Goal: Task Accomplishment & Management: Complete application form

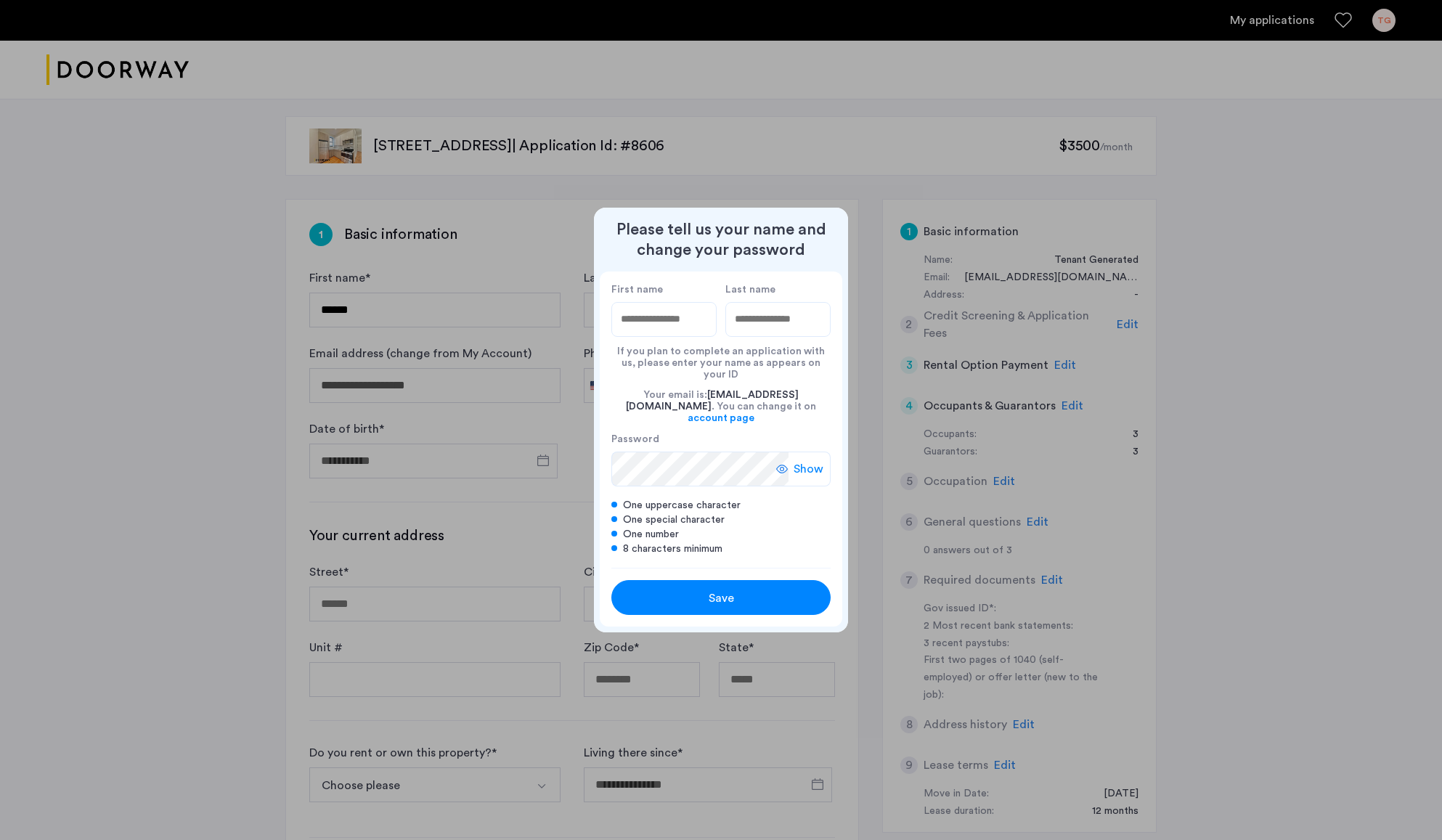
click at [962, 452] on div at bounding box center [721, 420] width 1442 height 840
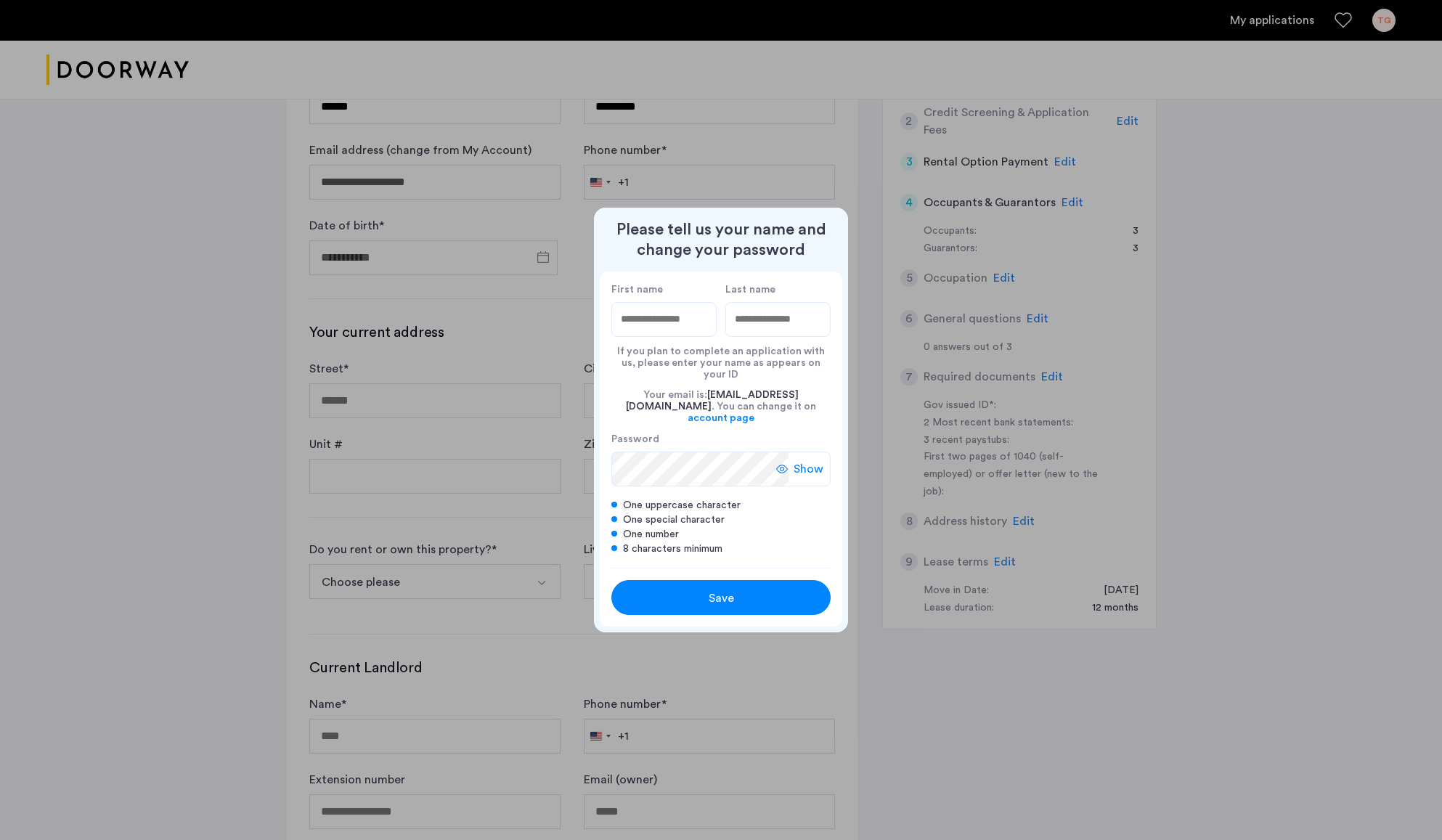
scroll to position [201, 0]
type input "****"
click at [773, 328] on input "Last name" at bounding box center [778, 319] width 105 height 34
type input "***"
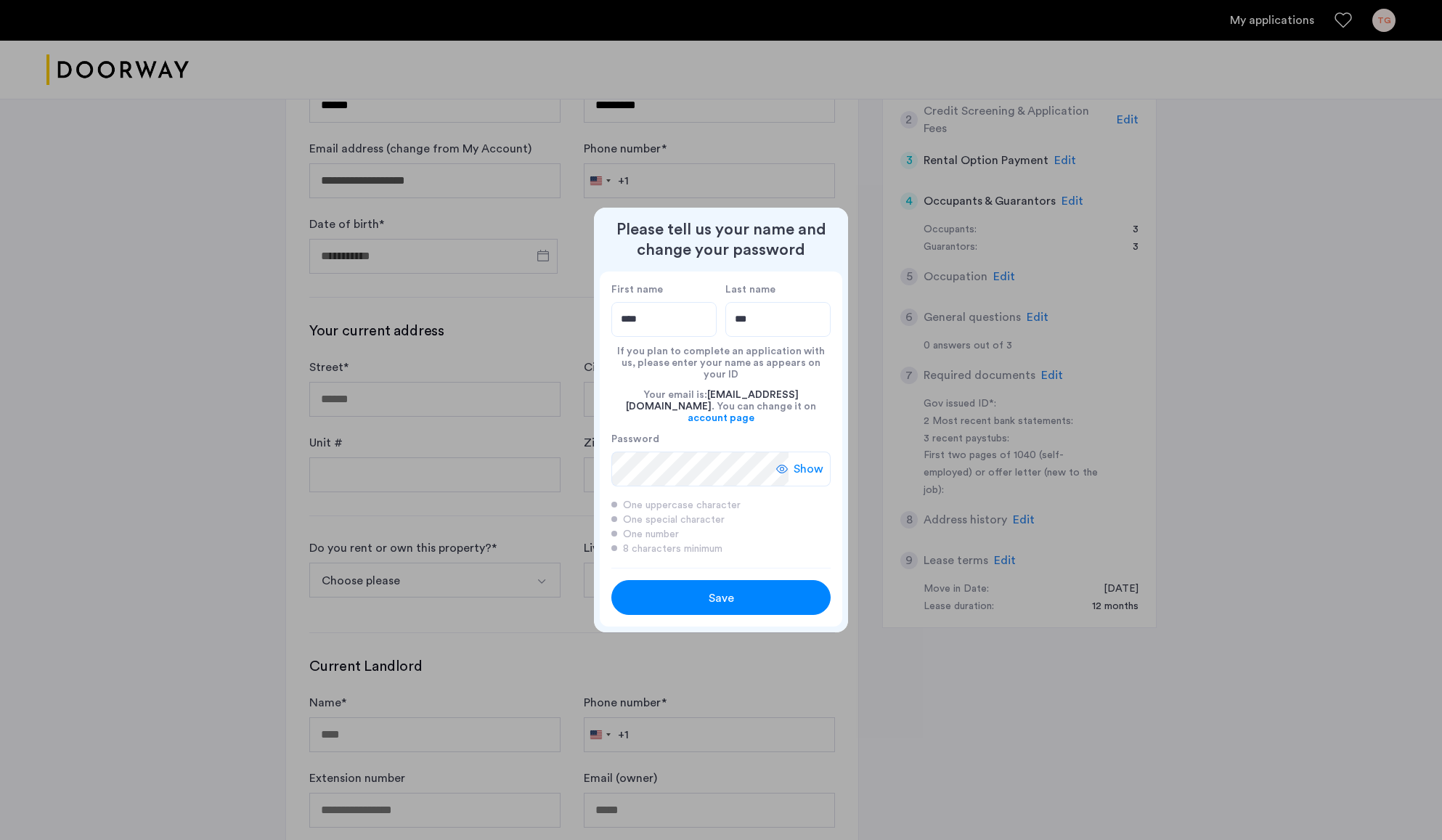
click at [737, 591] on div "Save" at bounding box center [721, 599] width 140 height 18
type input "****"
type input "***"
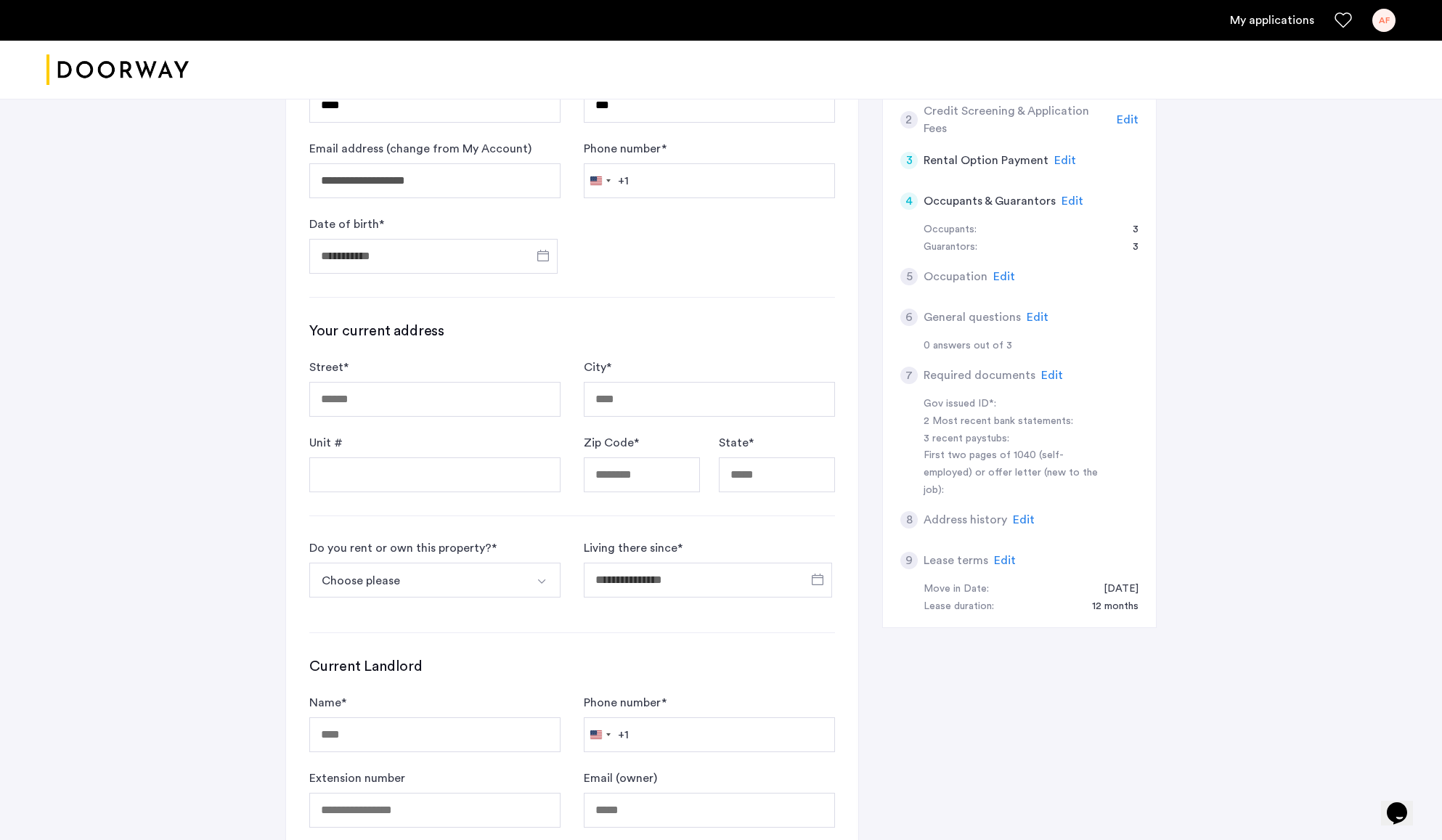
click at [1067, 200] on span "Edit" at bounding box center [1073, 201] width 22 height 12
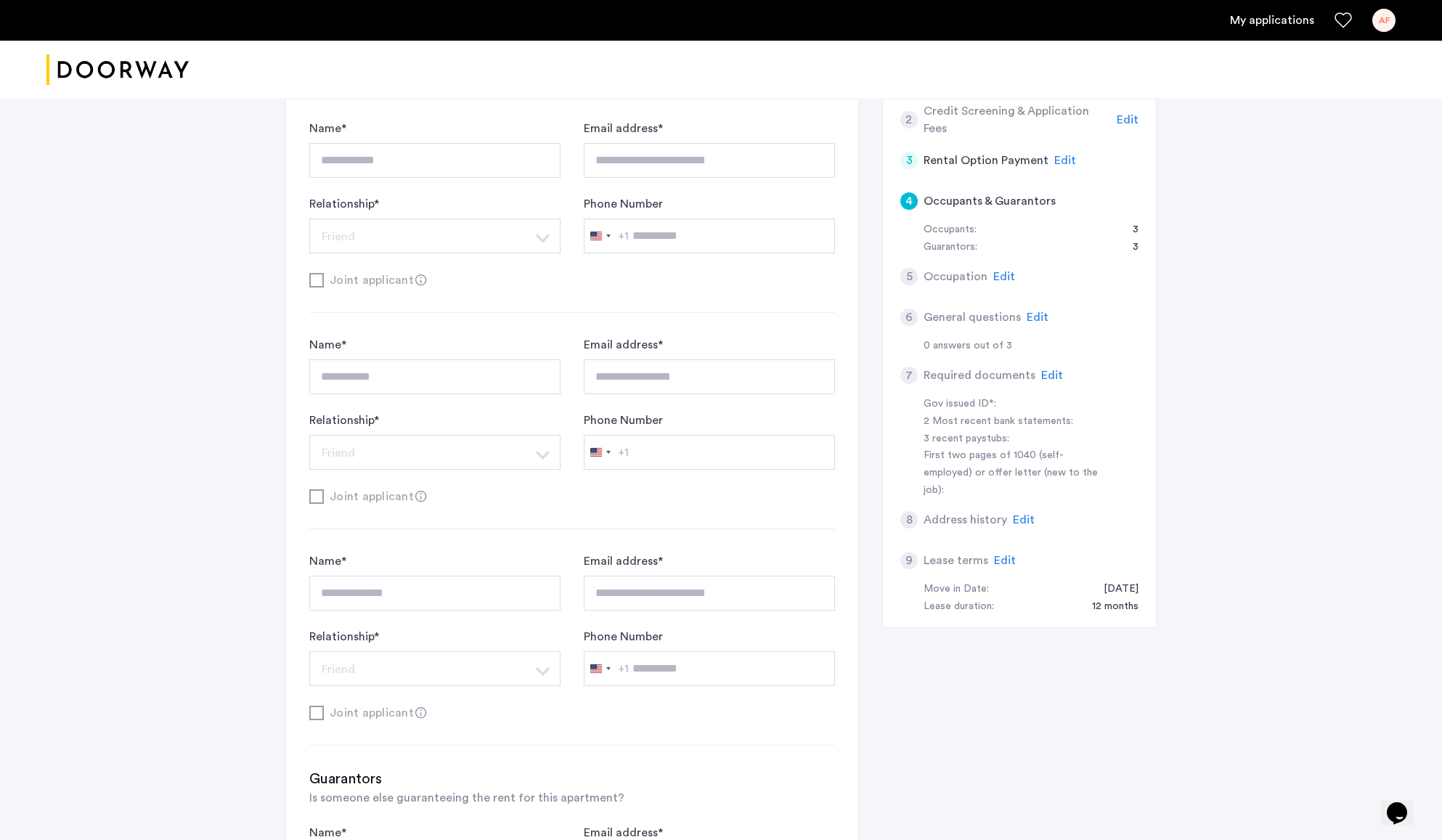
click at [315, 281] on div "Joint applicant" at bounding box center [572, 280] width 526 height 18
click at [419, 281] on icon at bounding box center [422, 281] width 12 height 12
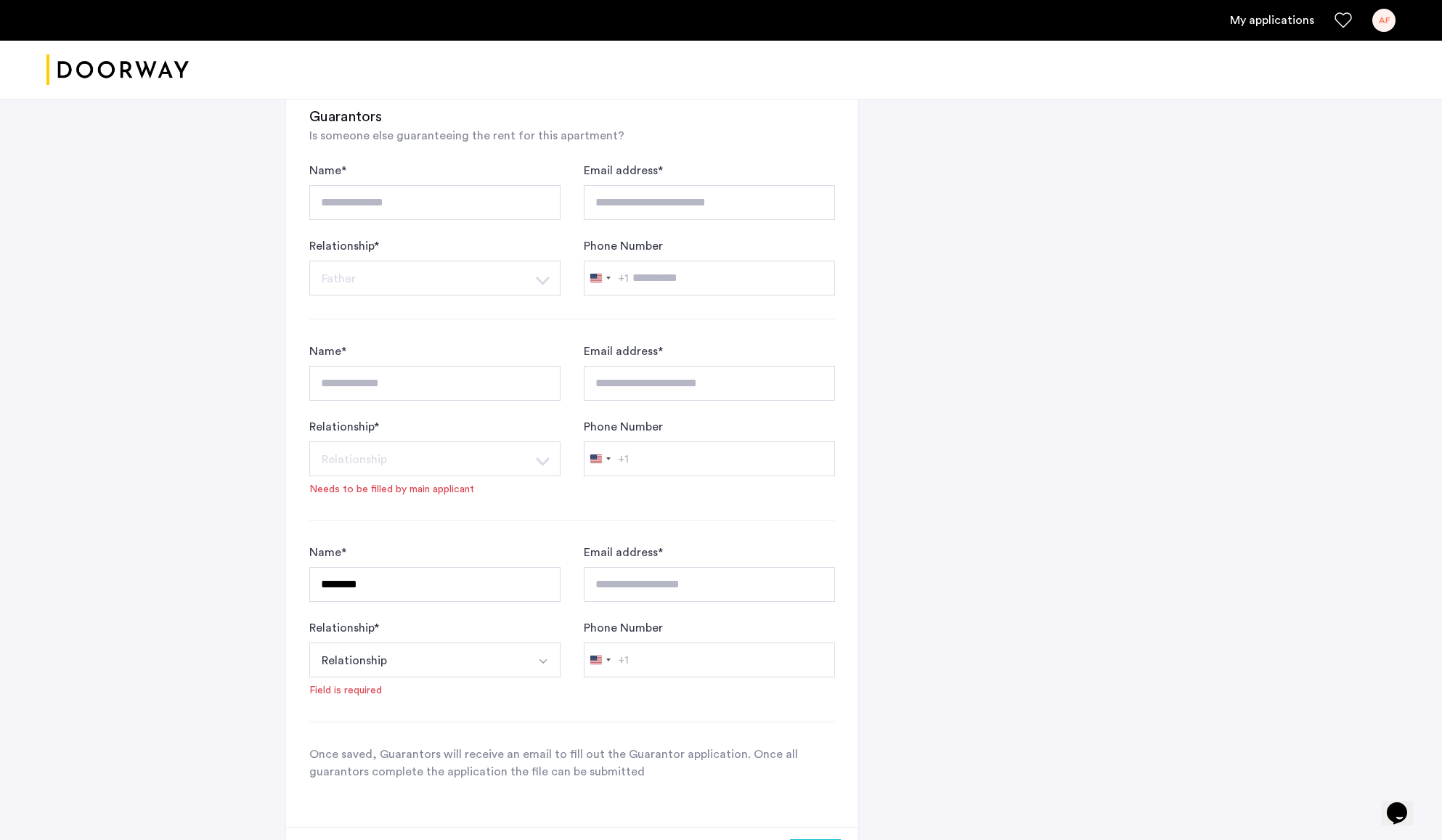
scroll to position [871, 0]
click at [541, 657] on img "Select option" at bounding box center [544, 658] width 12 height 12
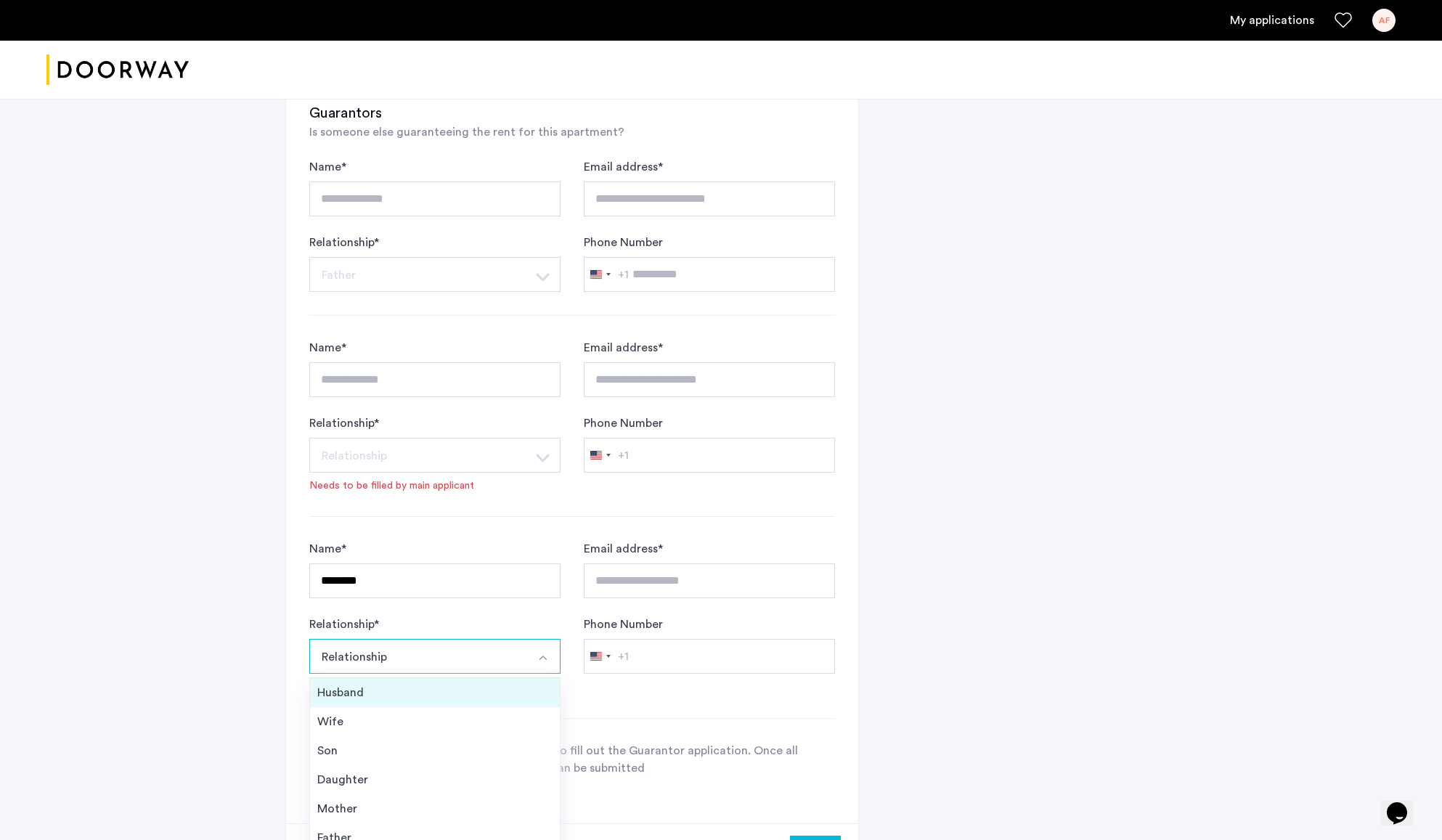
scroll to position [52, 0]
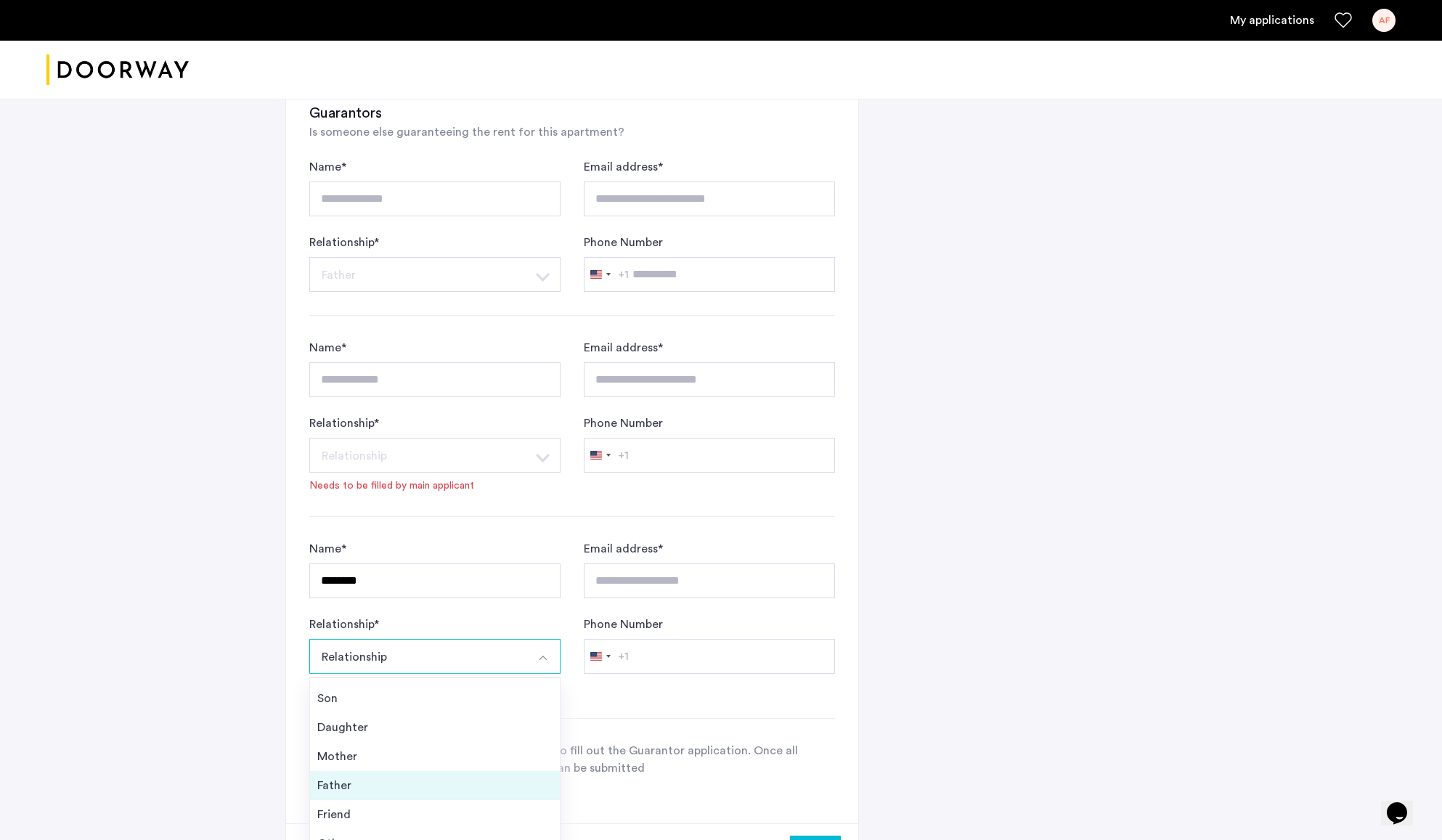
click at [352, 792] on div "Father" at bounding box center [434, 786] width 235 height 18
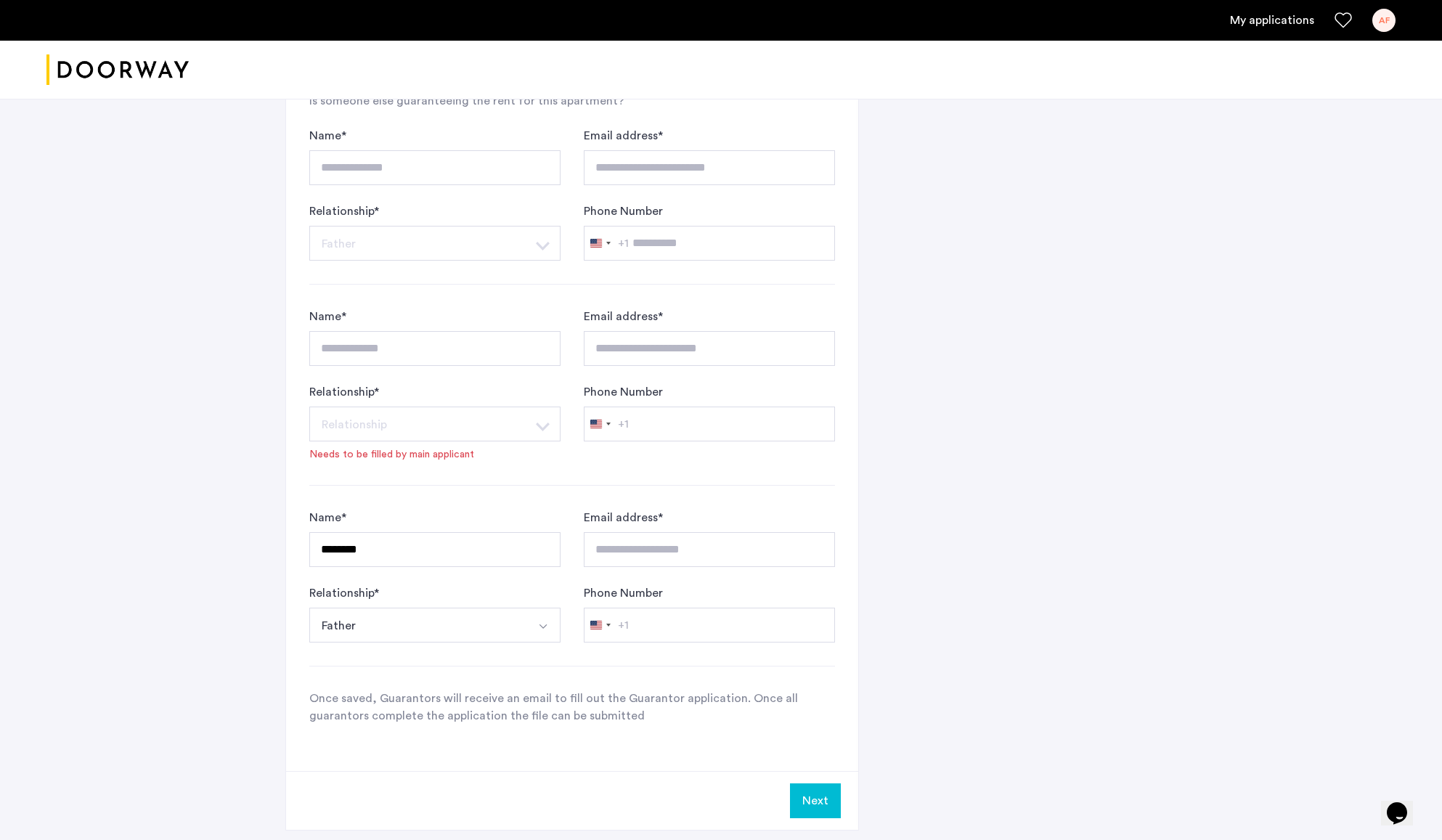
scroll to position [906, 0]
click at [820, 807] on button "Next" at bounding box center [816, 797] width 51 height 34
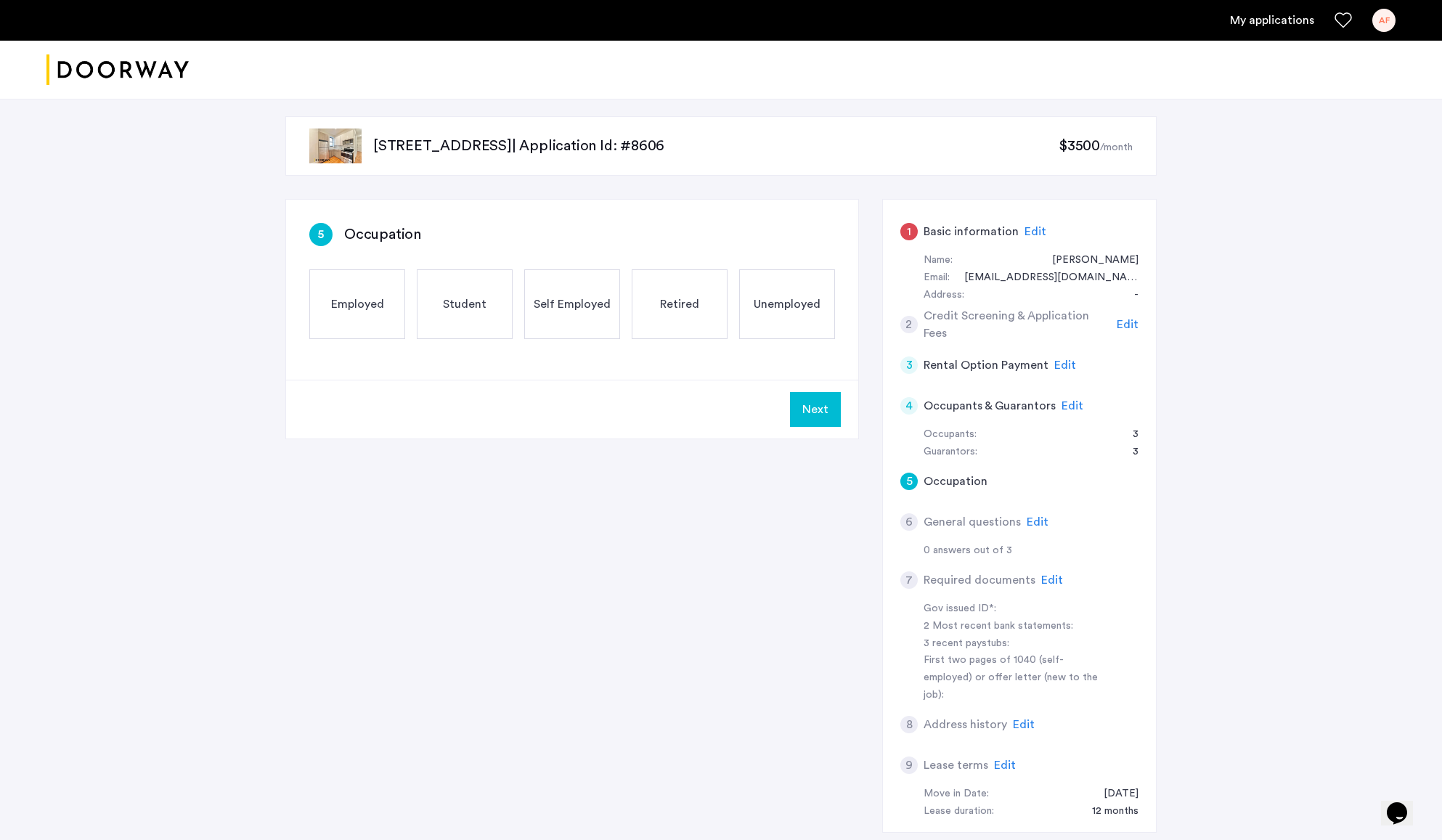
click at [683, 314] on div "Retired" at bounding box center [680, 304] width 96 height 70
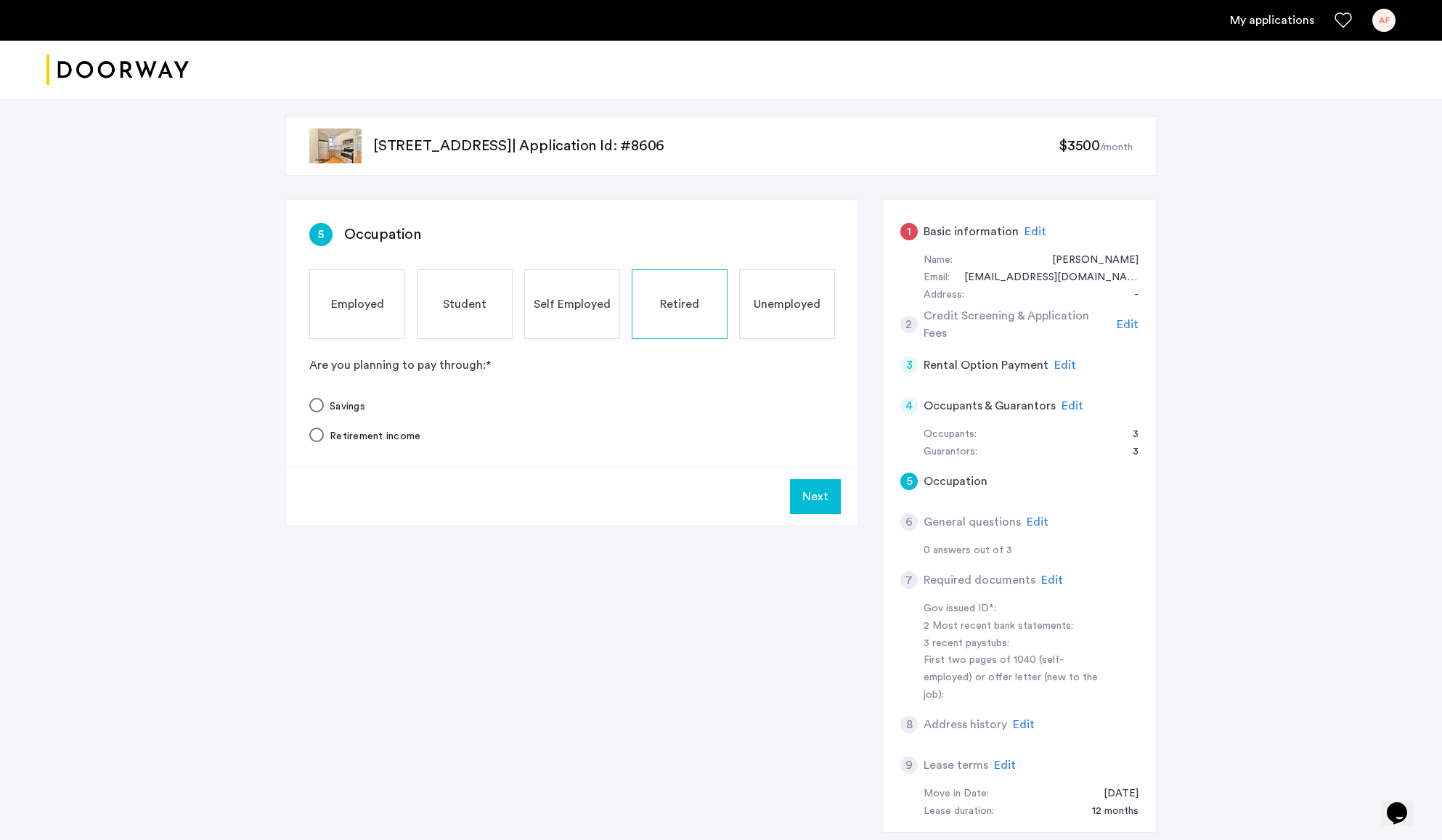
click at [815, 501] on button "Next" at bounding box center [816, 496] width 51 height 34
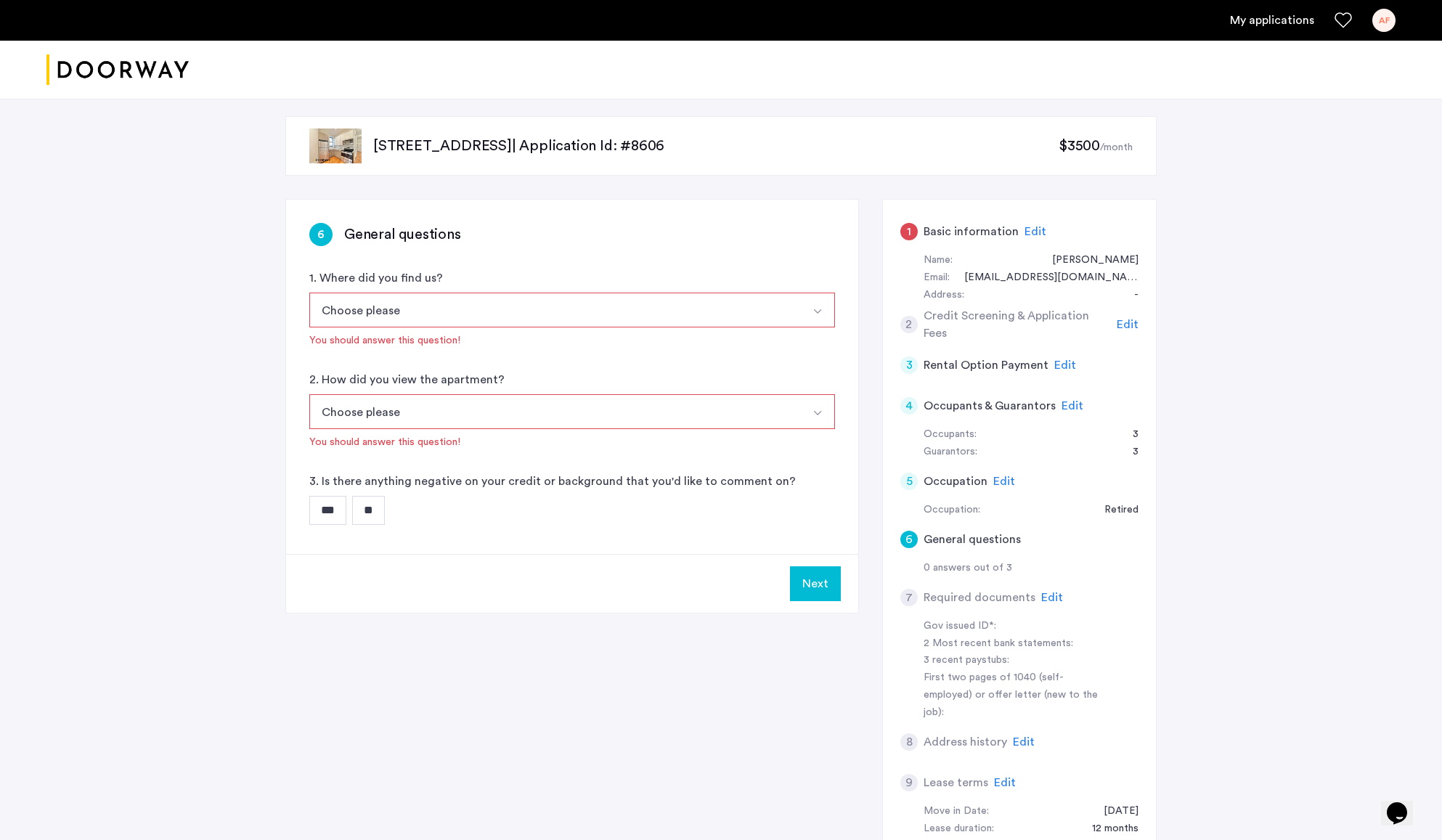
click at [818, 311] on img "Select option" at bounding box center [818, 311] width 12 height 12
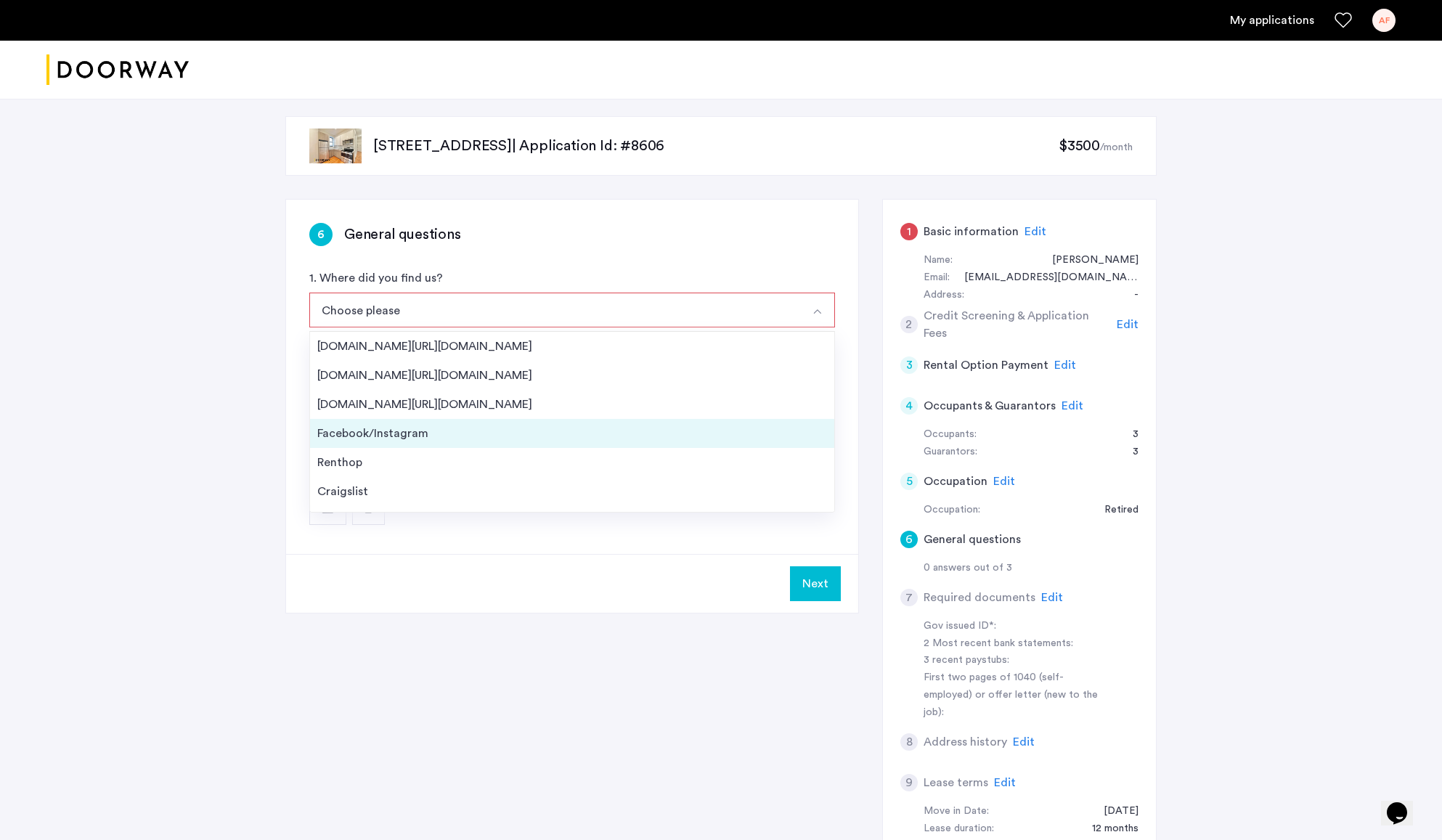
scroll to position [24, 0]
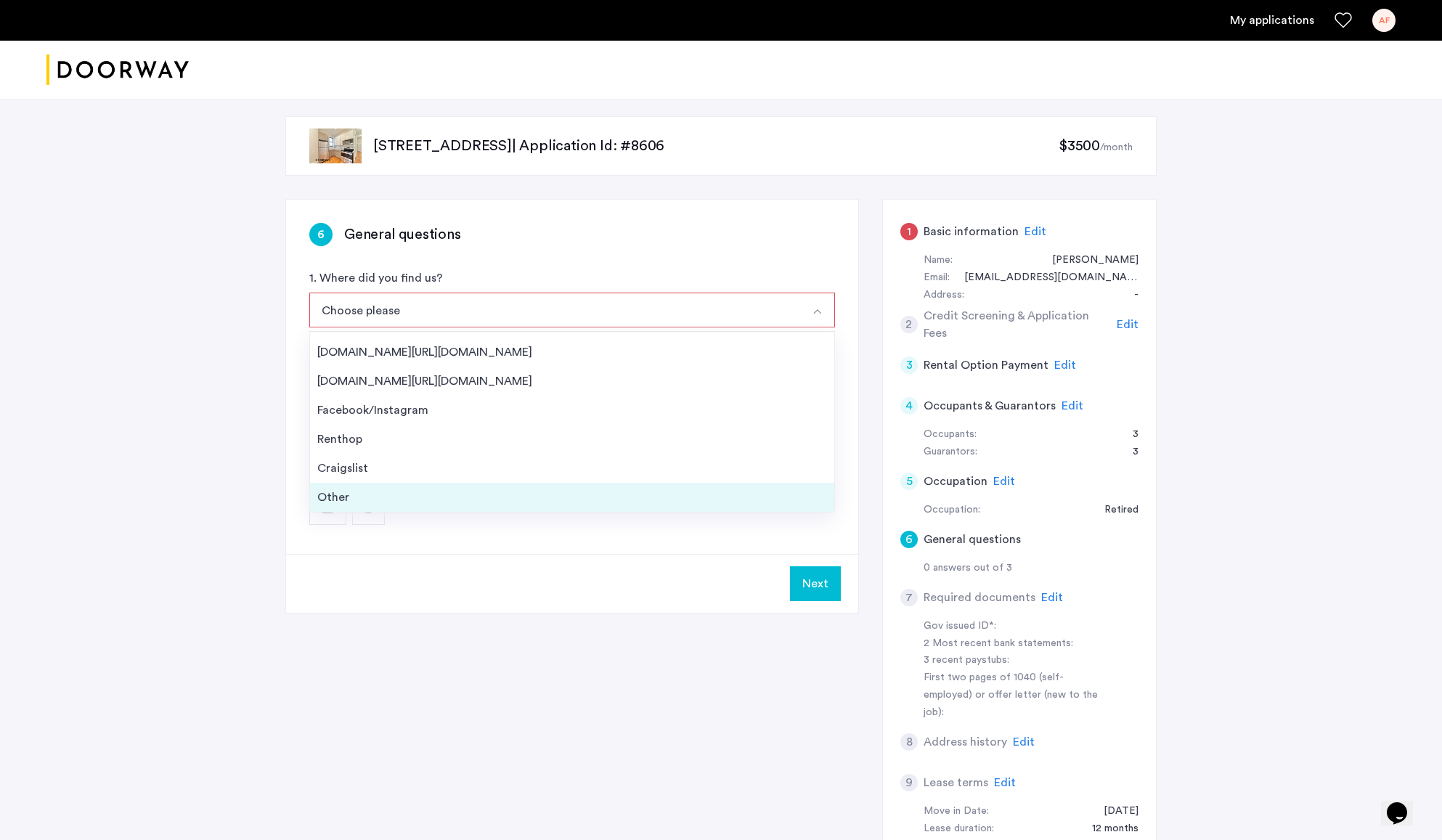
click at [386, 502] on div "Other" at bounding box center [572, 497] width 510 height 18
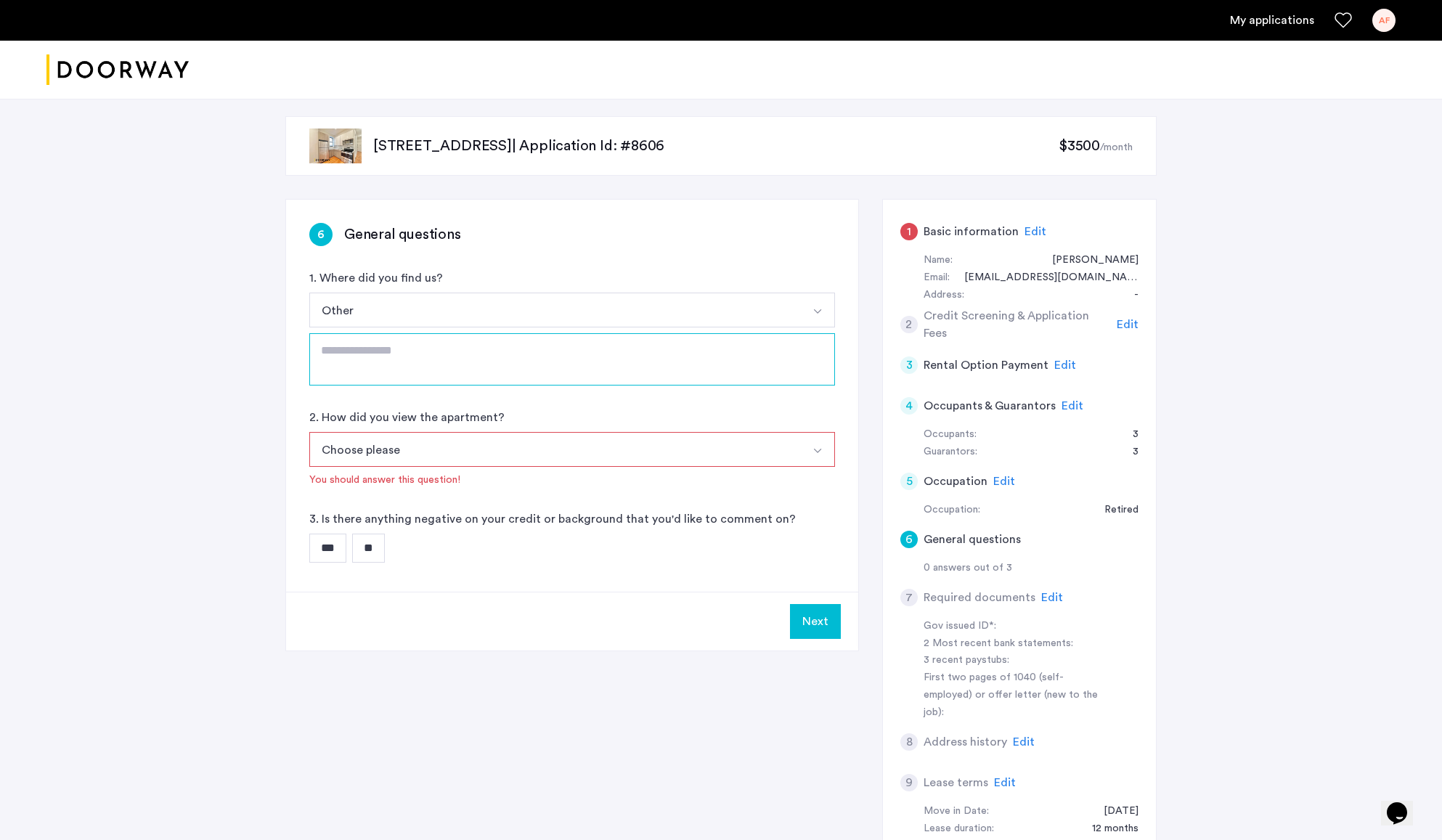
click at [338, 367] on textarea at bounding box center [572, 358] width 526 height 52
click at [360, 351] on textarea "**********" at bounding box center [572, 356] width 526 height 52
click at [462, 349] on textarea "**********" at bounding box center [572, 356] width 526 height 52
type textarea "**********"
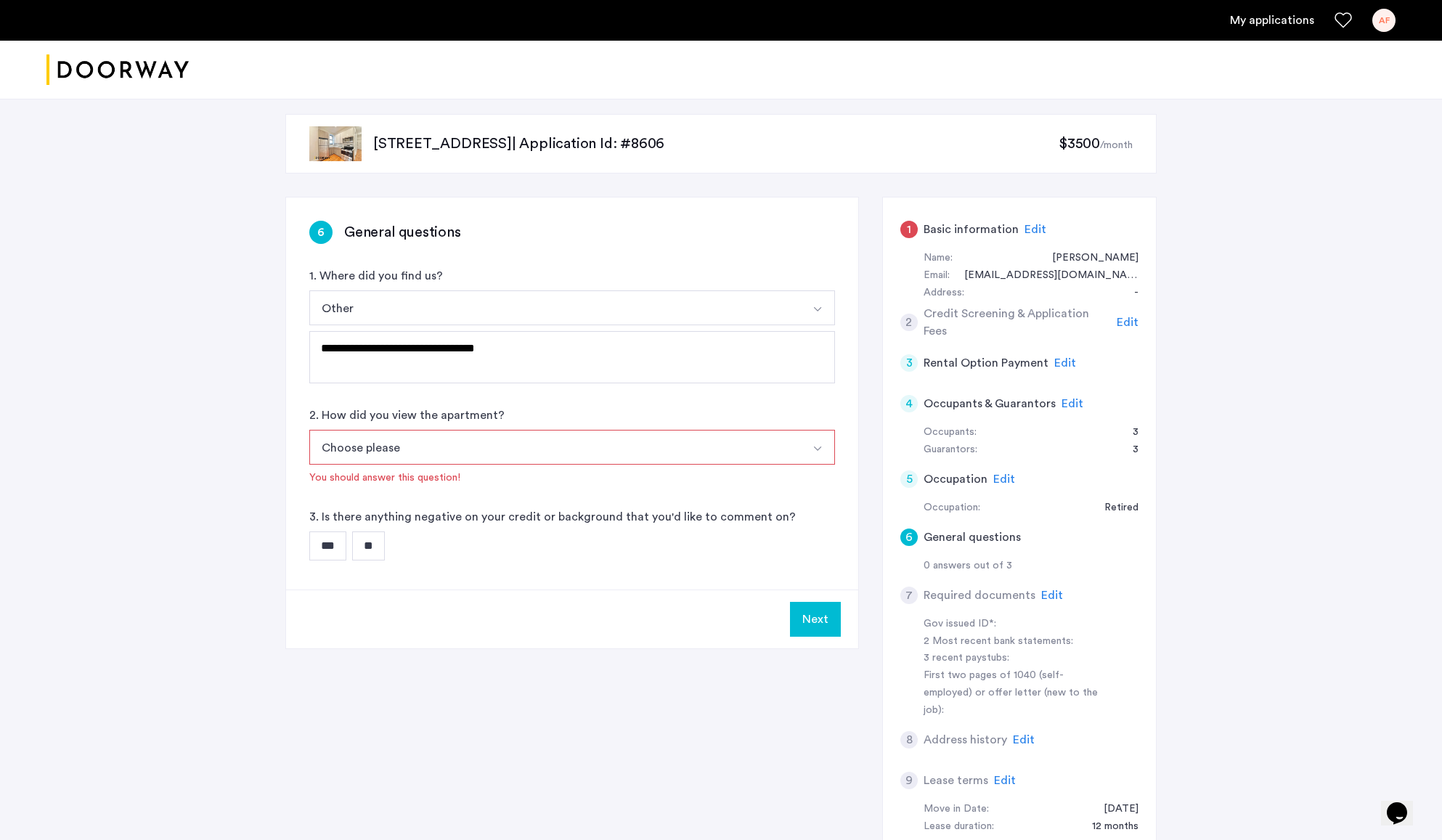
click at [819, 451] on img "Select option" at bounding box center [818, 449] width 12 height 12
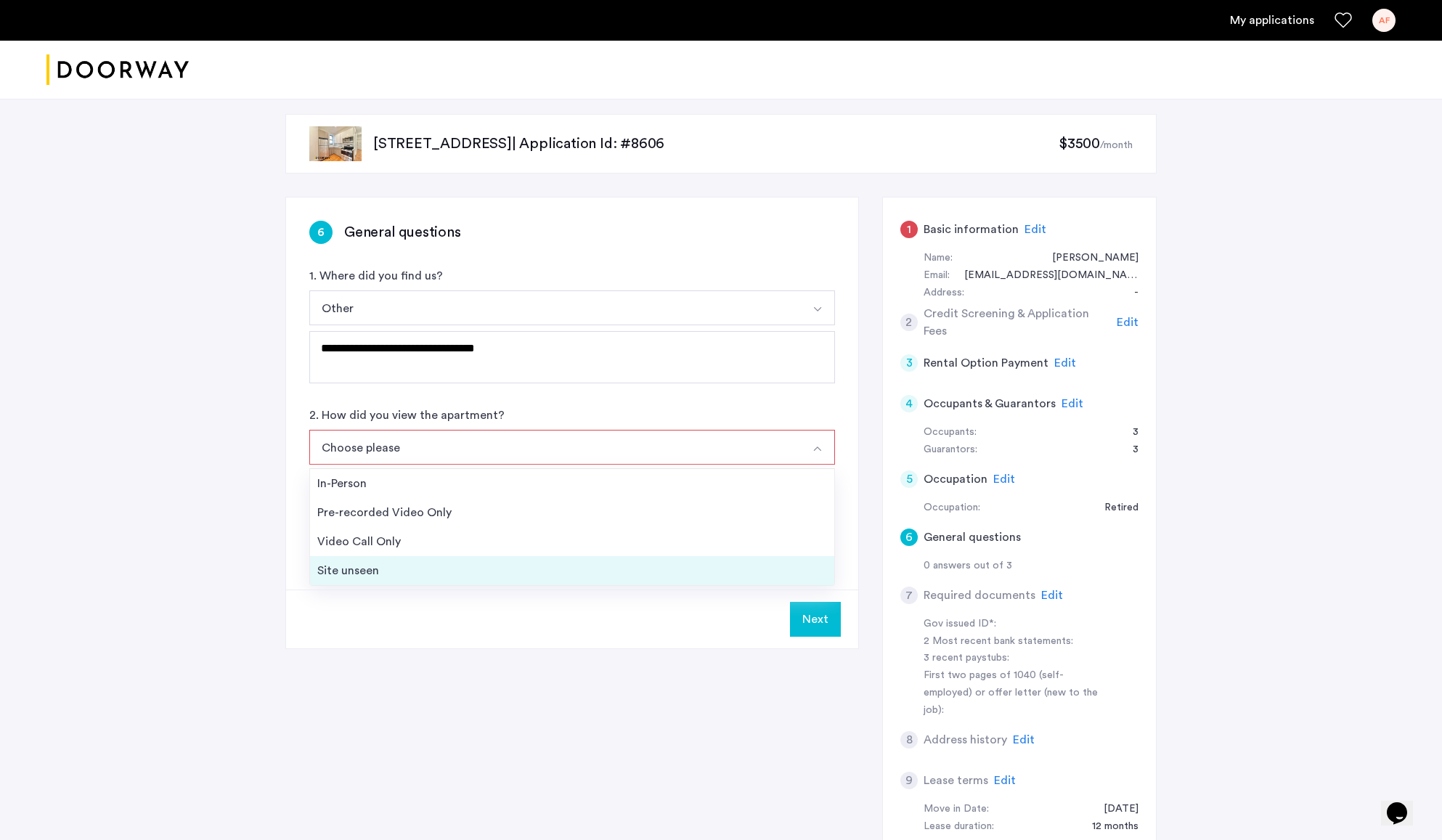
click at [483, 567] on div "Site unseen" at bounding box center [572, 571] width 510 height 18
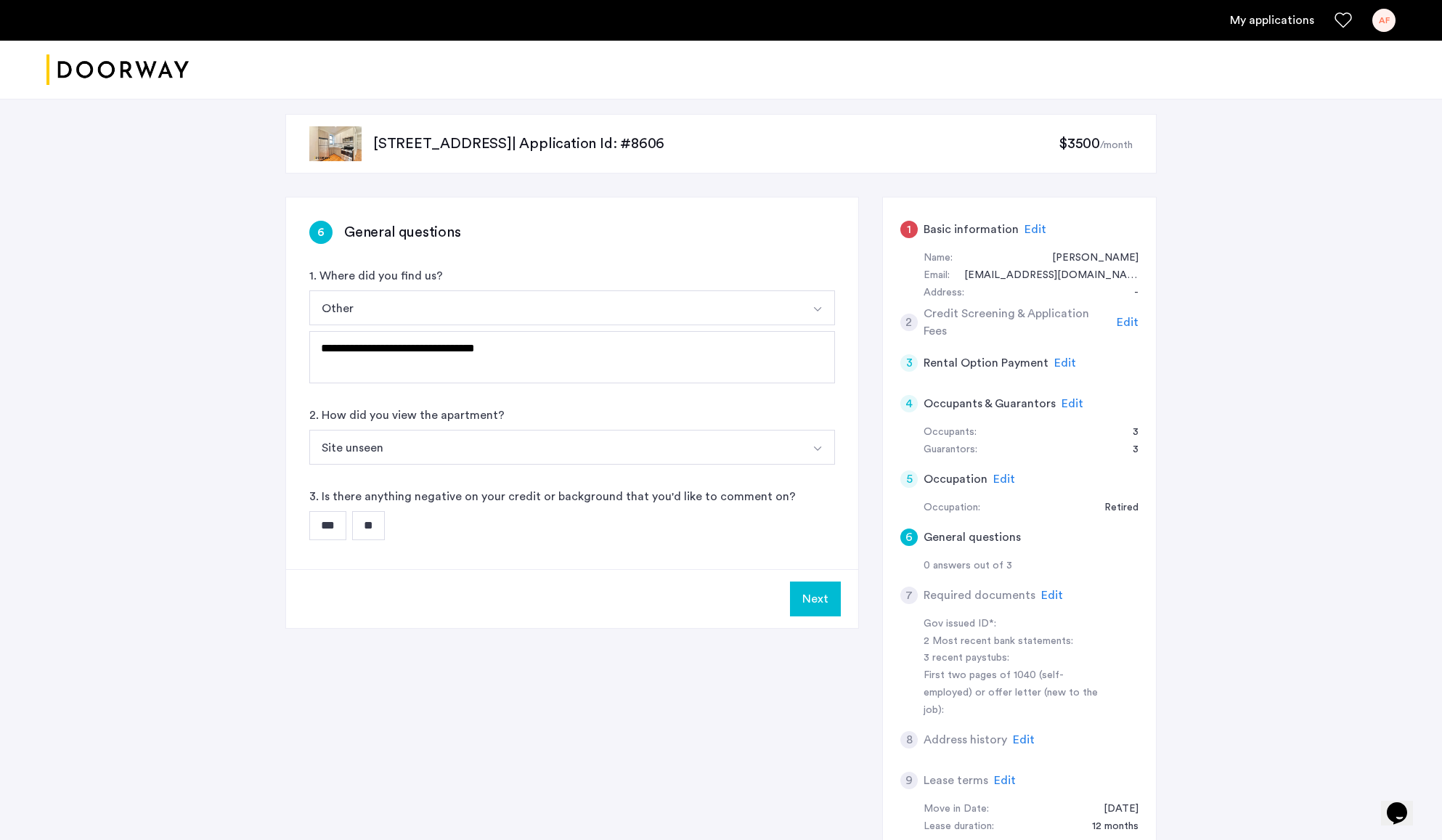
click at [385, 530] on input "**" at bounding box center [368, 525] width 33 height 29
click at [812, 601] on button "Next" at bounding box center [816, 599] width 51 height 34
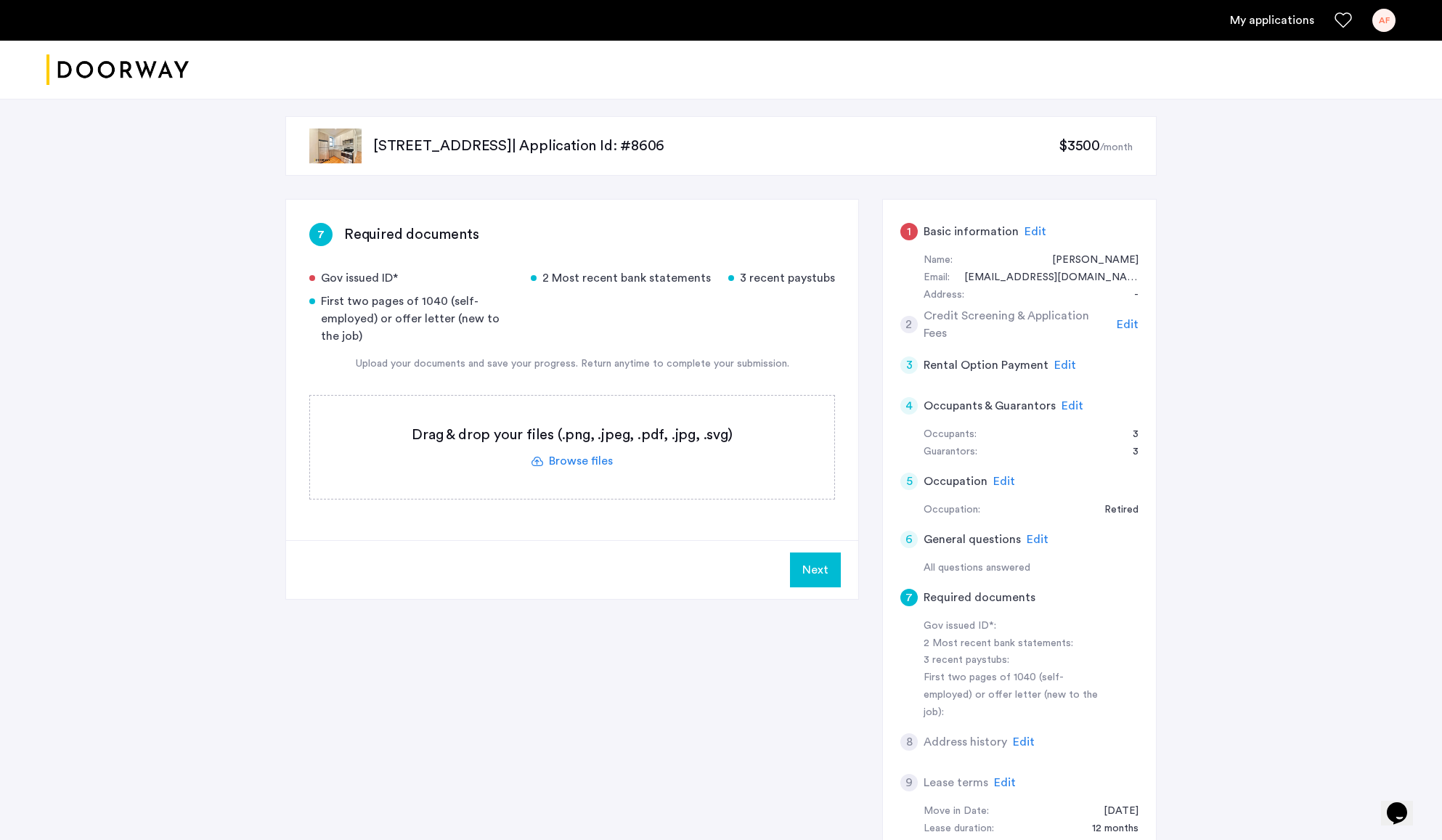
click at [590, 461] on label at bounding box center [572, 447] width 524 height 103
click at [0, 0] on input "file" at bounding box center [0, 0] width 0 height 0
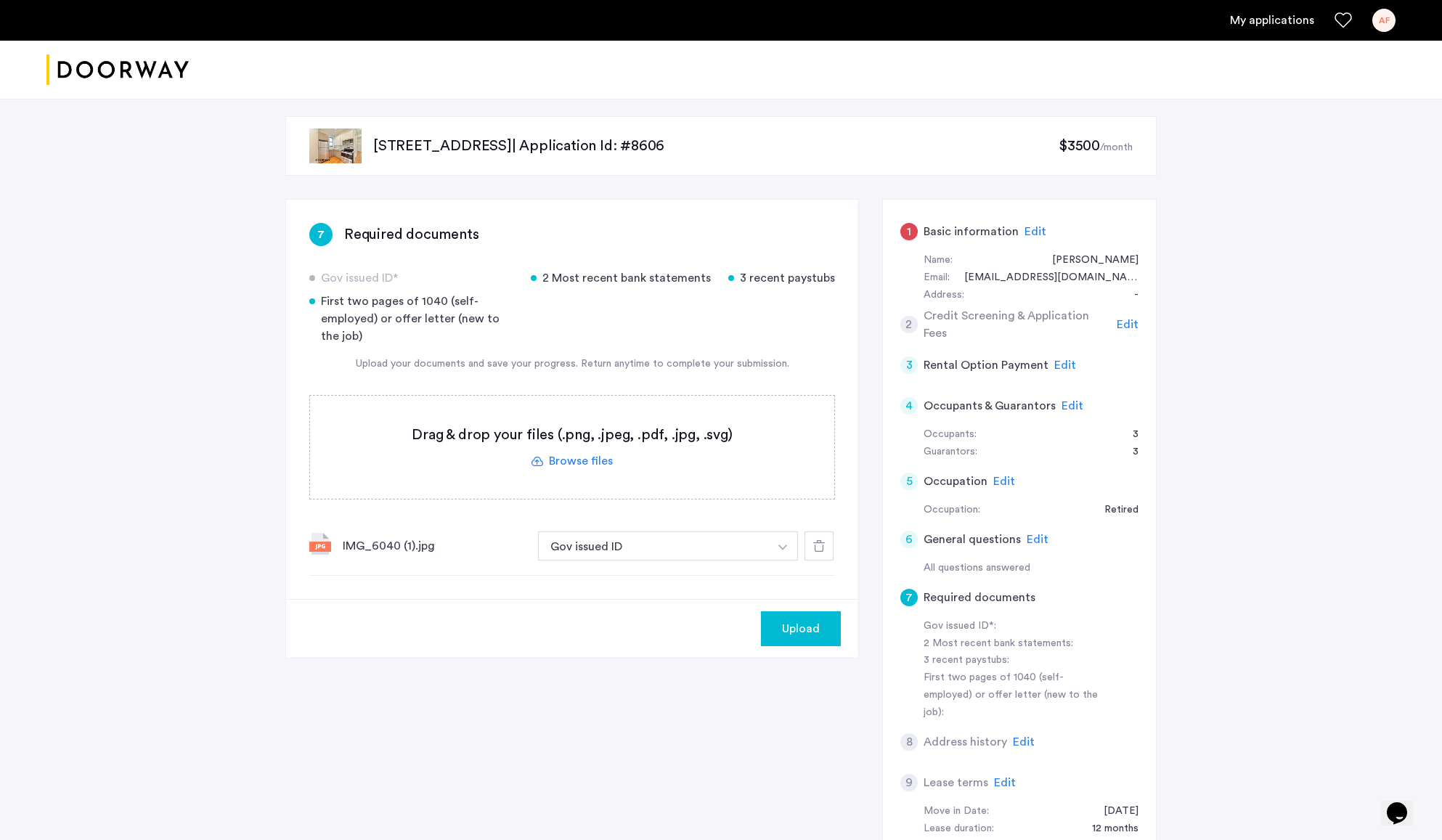
click at [807, 629] on span "Upload" at bounding box center [801, 629] width 37 height 18
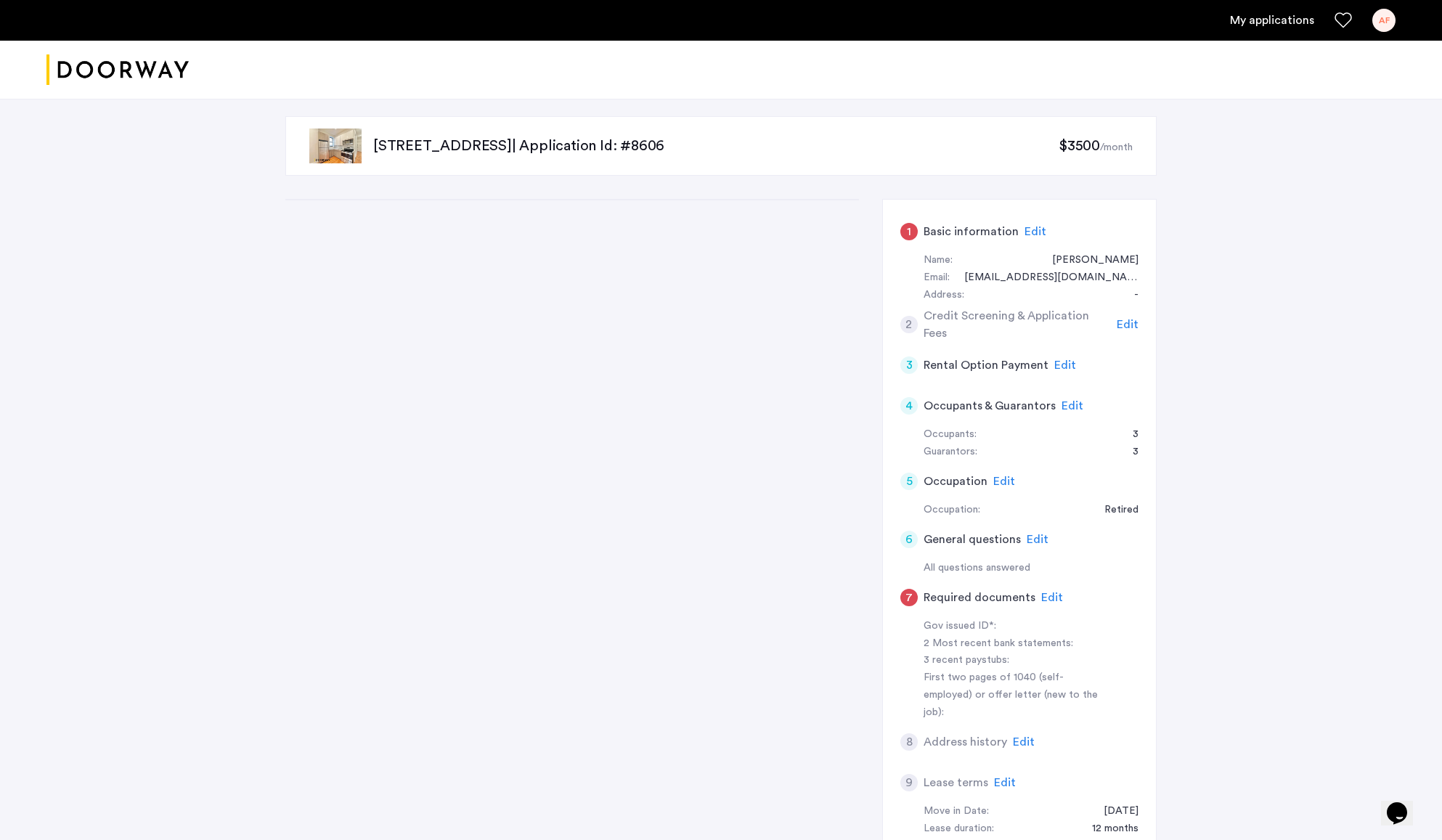
click at [1047, 598] on span "Edit" at bounding box center [1052, 598] width 22 height 12
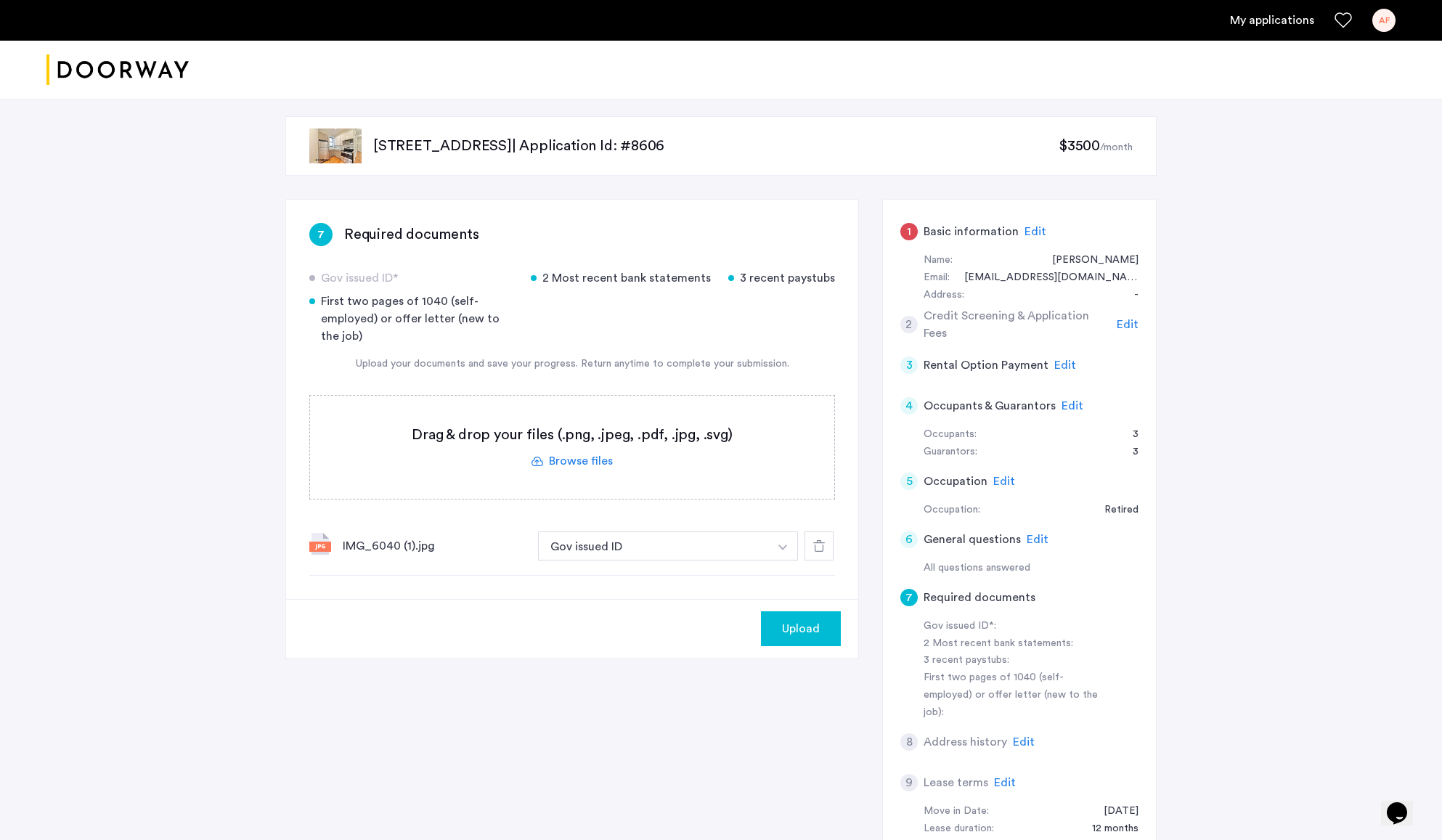
click at [422, 310] on div "First two pages of 1040 (self-employed) or offer letter (new to the job)" at bounding box center [411, 318] width 204 height 52
click at [1073, 405] on span "Edit" at bounding box center [1073, 406] width 22 height 12
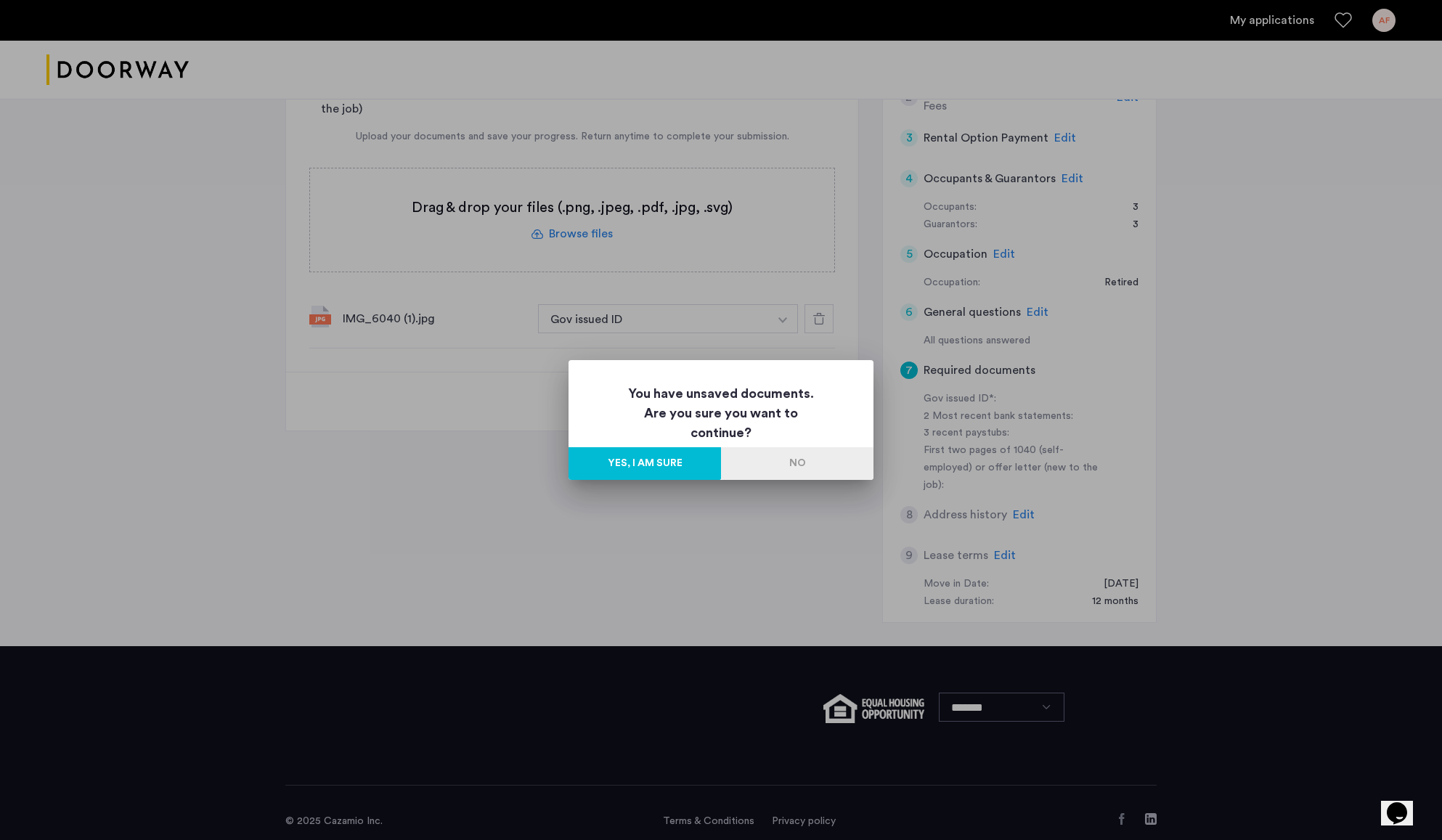
click at [800, 466] on button "No" at bounding box center [797, 463] width 153 height 32
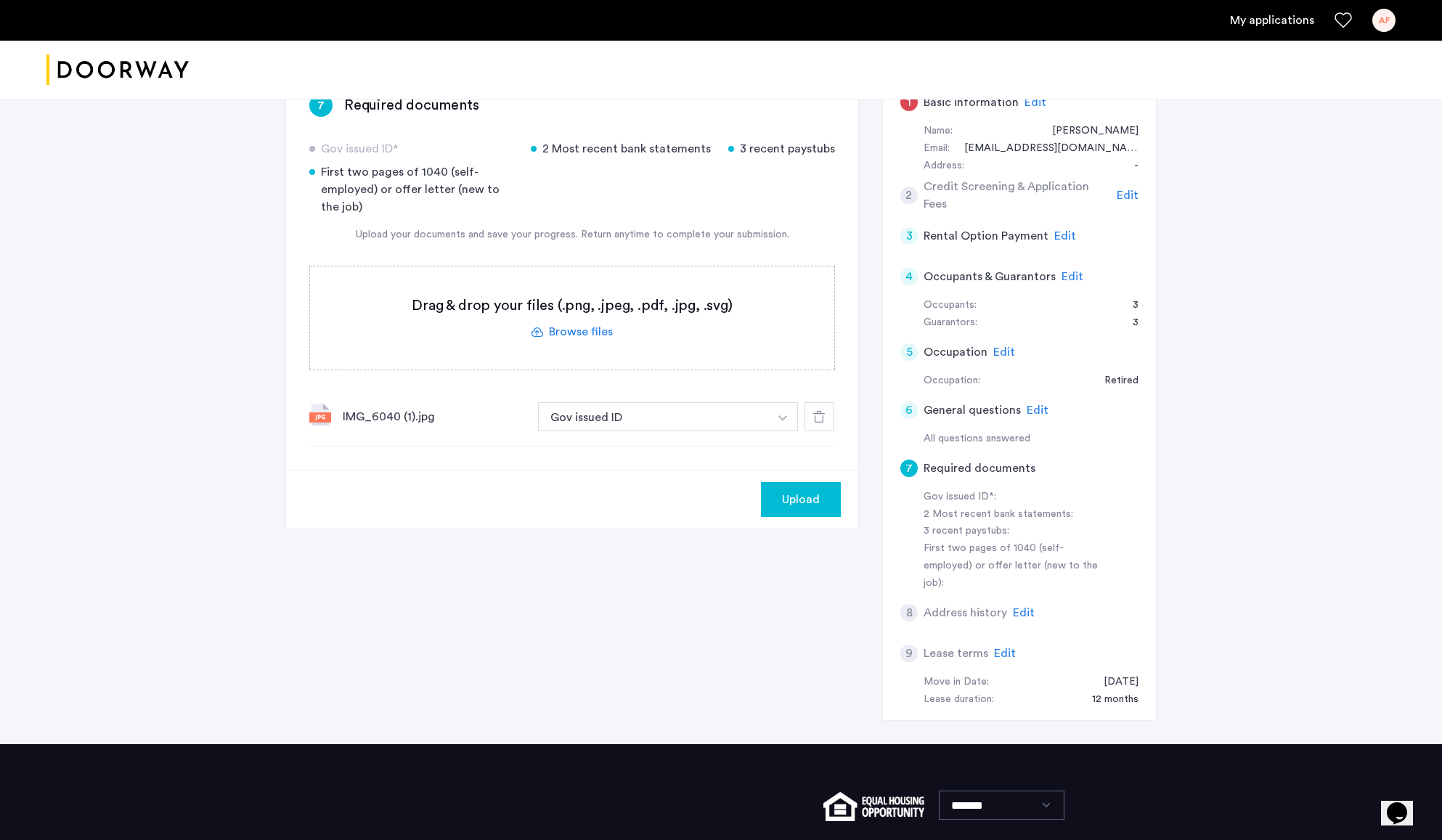
scroll to position [96, 0]
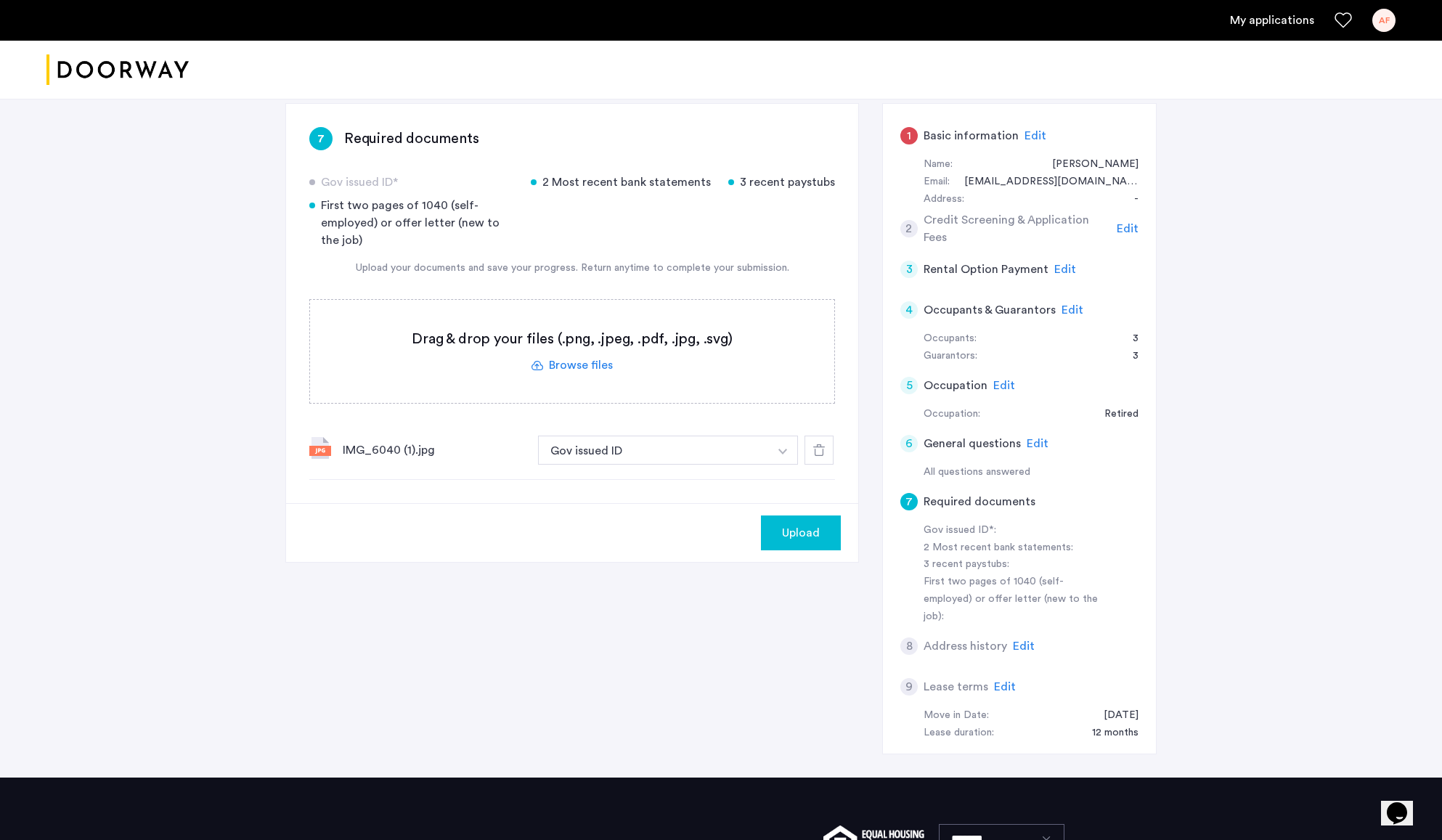
click at [1062, 316] on span "Edit" at bounding box center [1073, 310] width 22 height 12
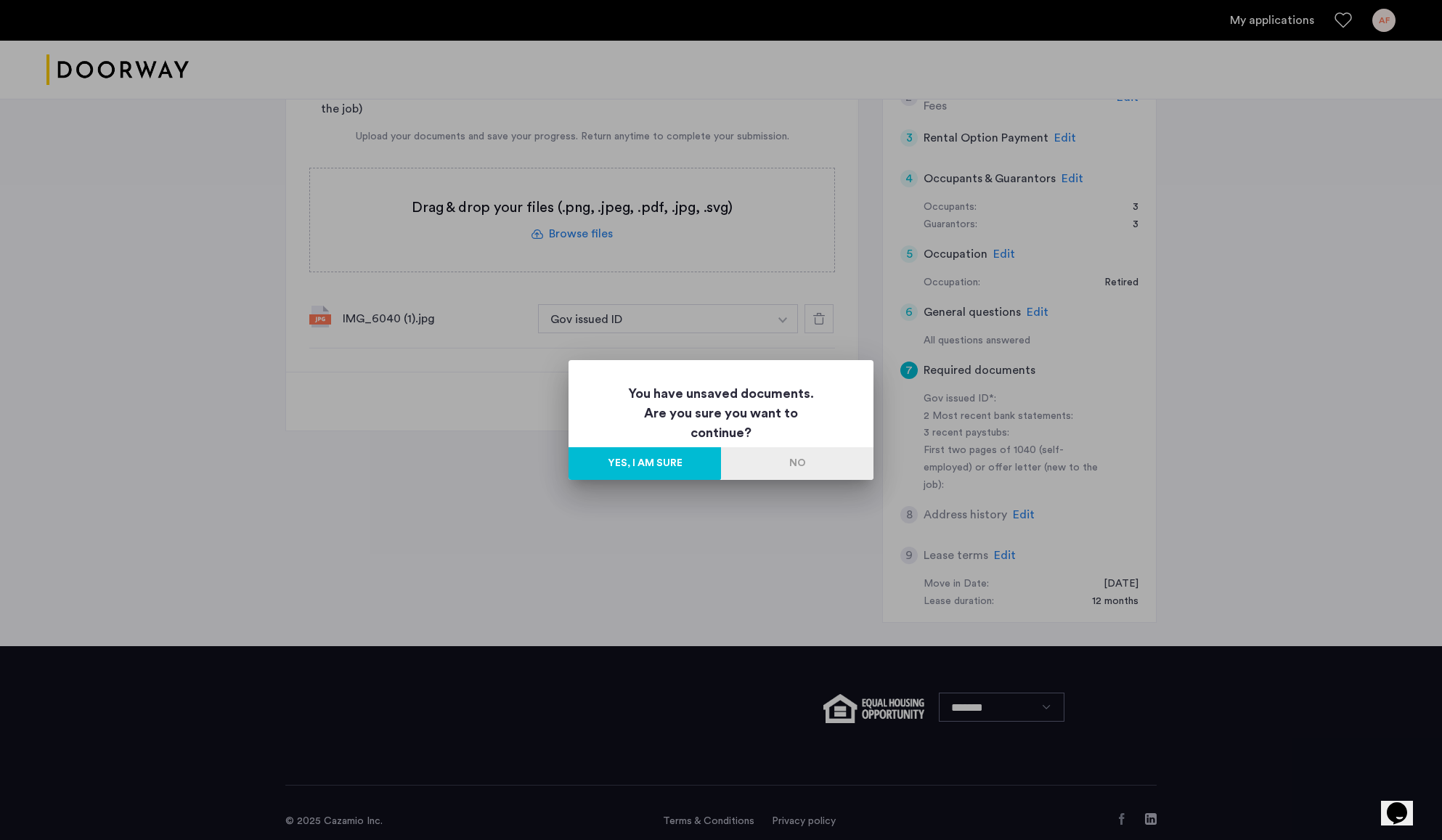
click at [767, 461] on button "No" at bounding box center [797, 463] width 153 height 32
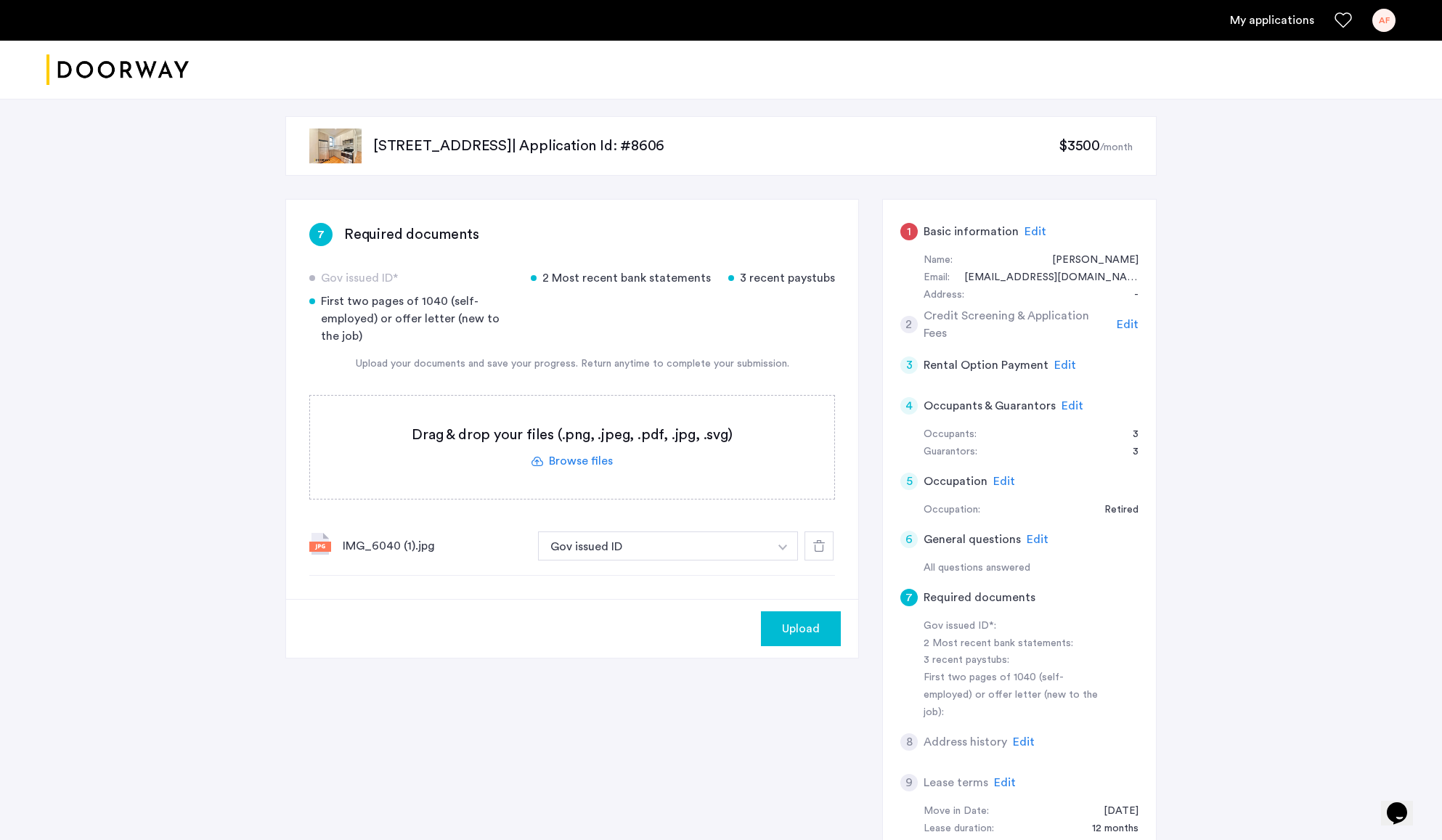
click at [770, 628] on button "Upload" at bounding box center [801, 628] width 80 height 34
click at [1069, 406] on span "Edit" at bounding box center [1073, 406] width 22 height 12
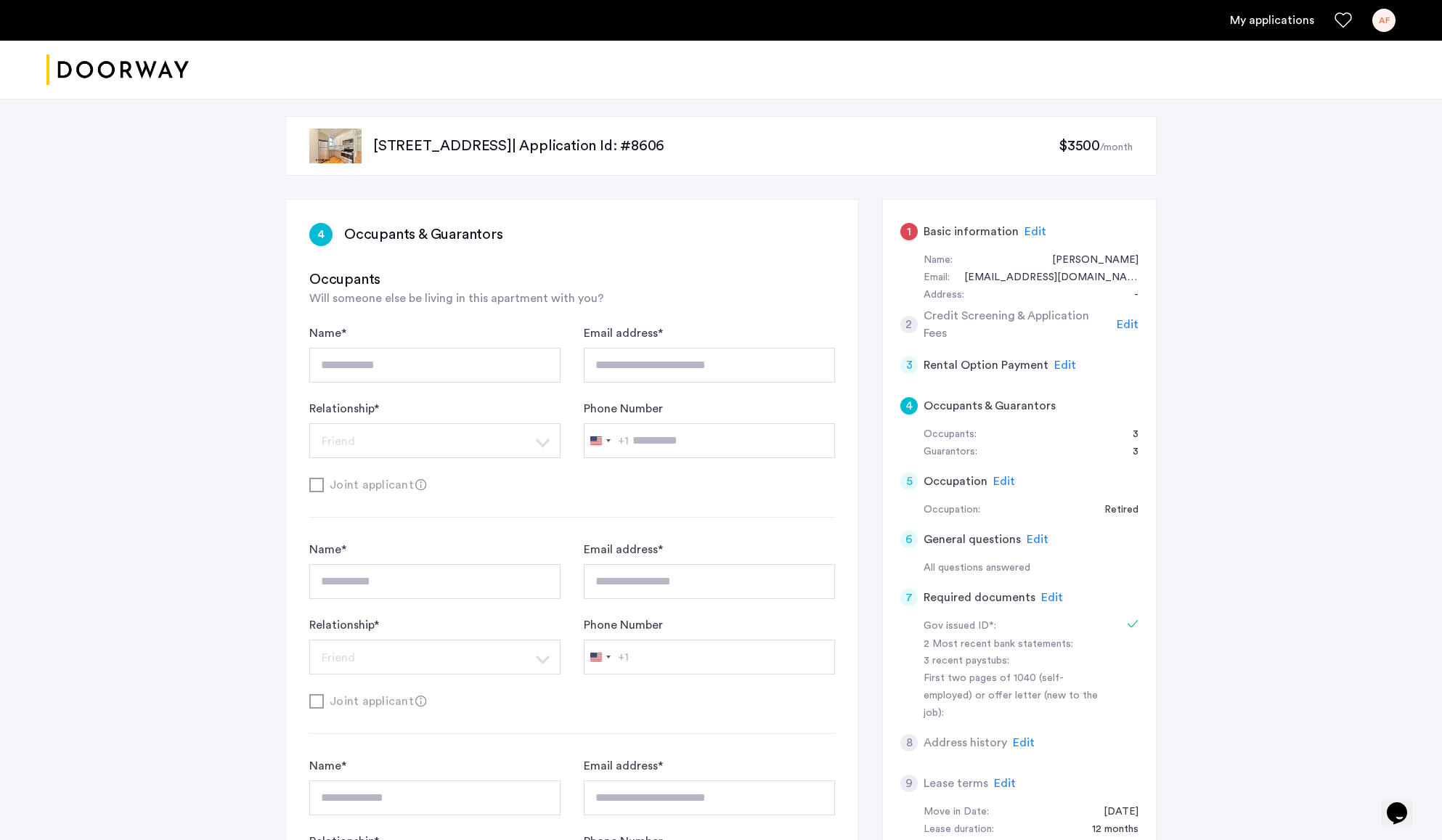
click at [1048, 595] on span "Edit" at bounding box center [1052, 598] width 22 height 12
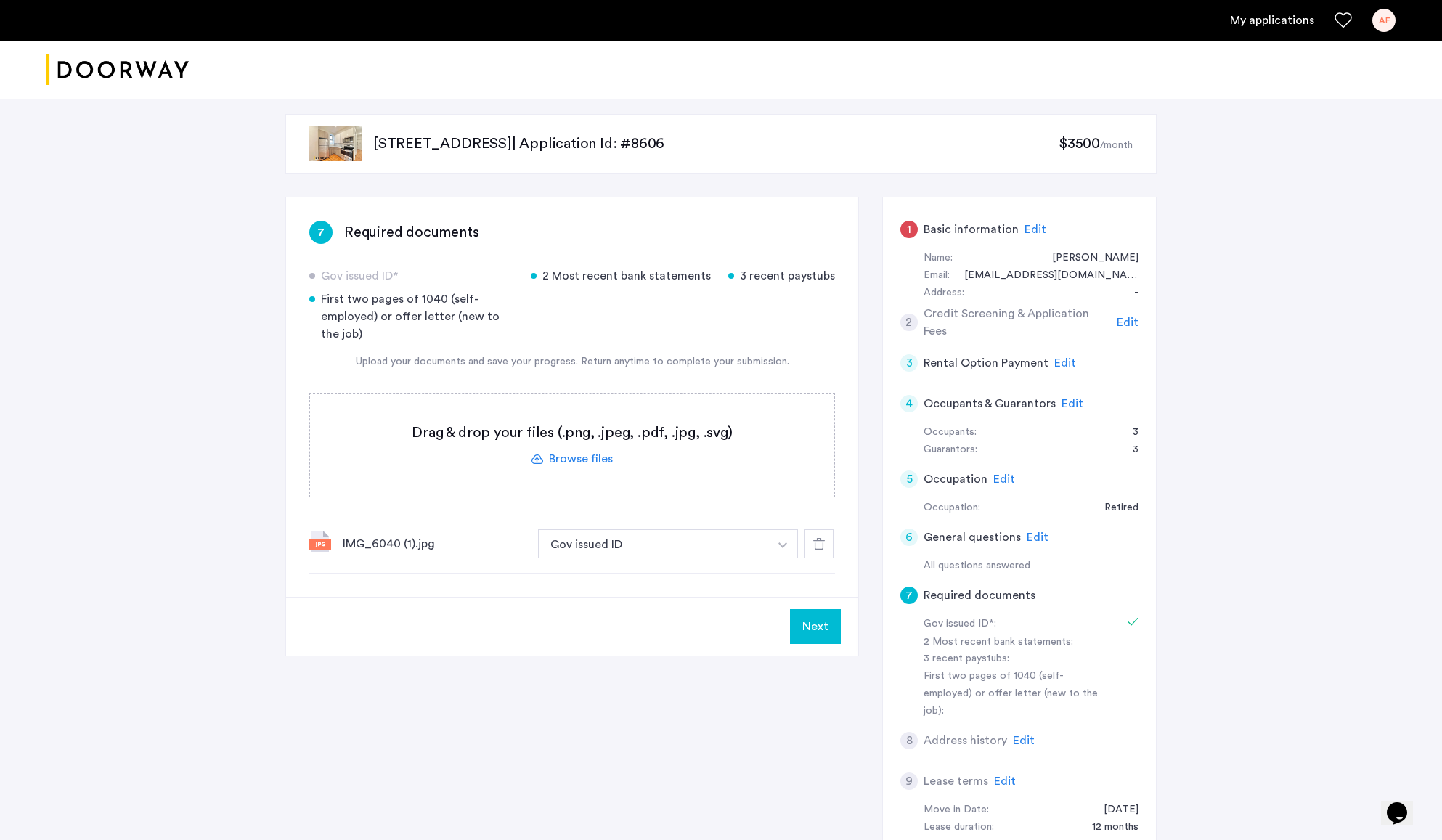
click at [784, 545] on img "button" at bounding box center [782, 546] width 9 height 6
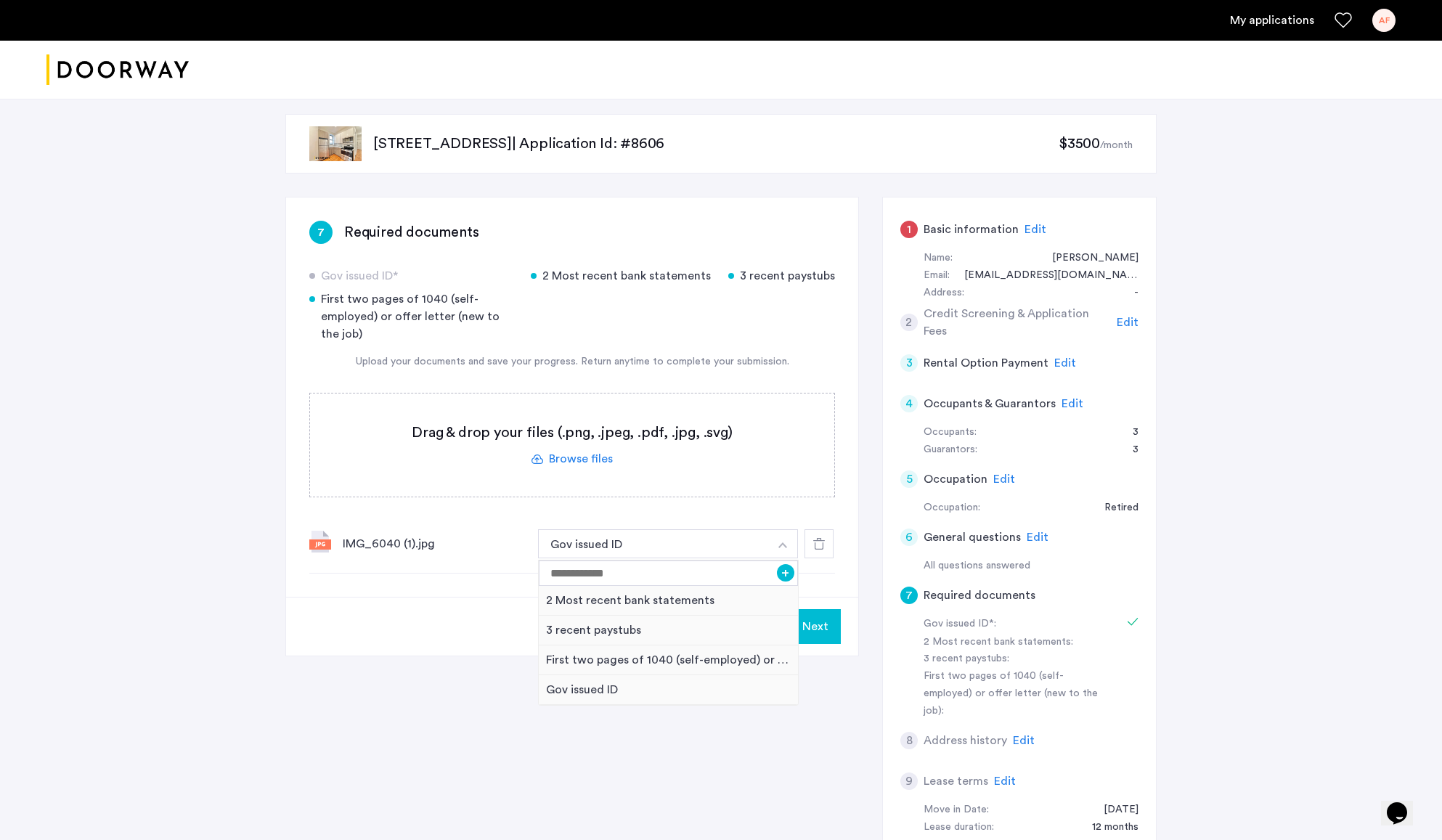
click at [784, 545] on img "button" at bounding box center [782, 546] width 9 height 6
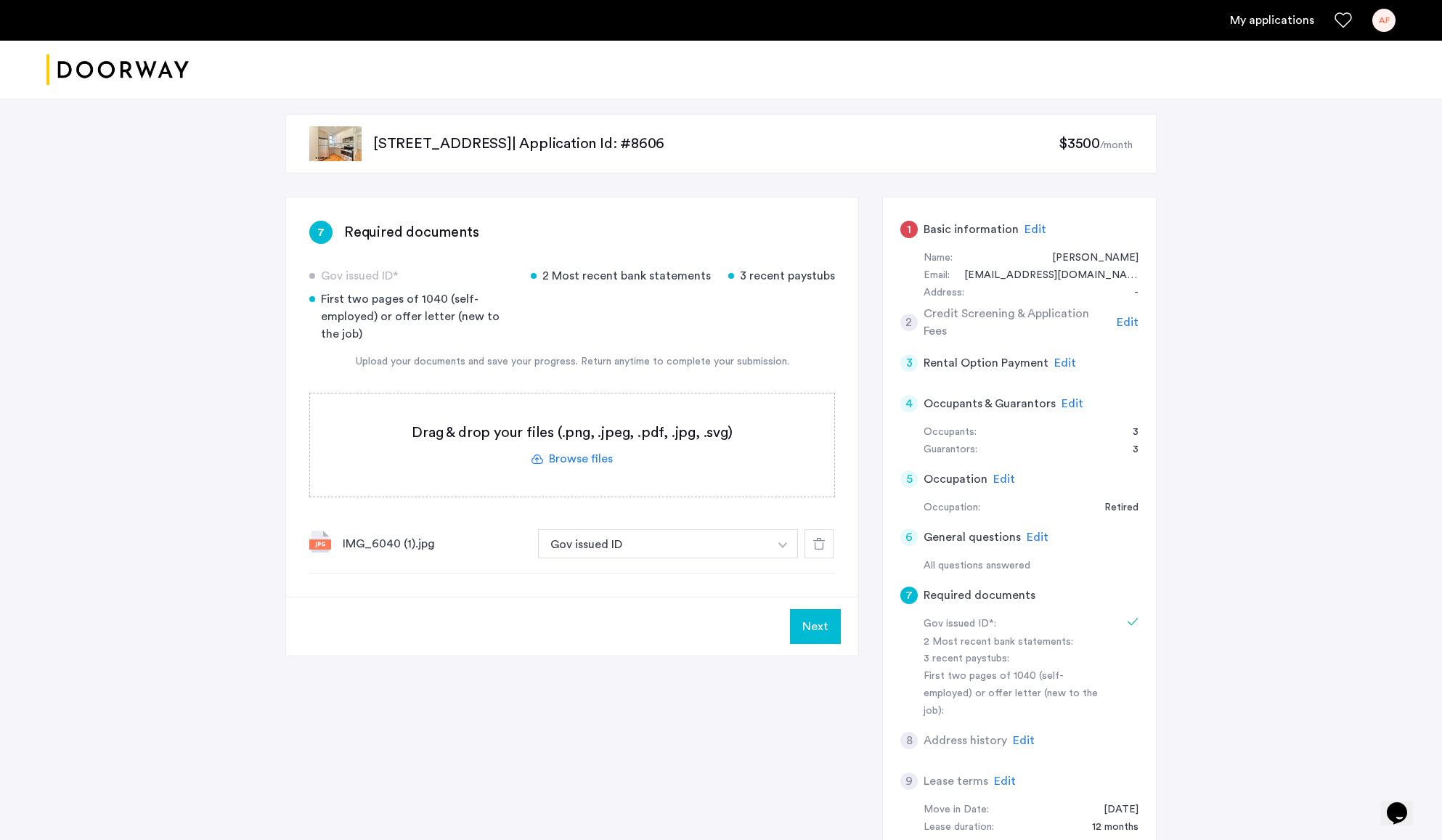
click at [594, 461] on label at bounding box center [572, 445] width 524 height 103
click at [0, 0] on input "file" at bounding box center [0, 0] width 0 height 0
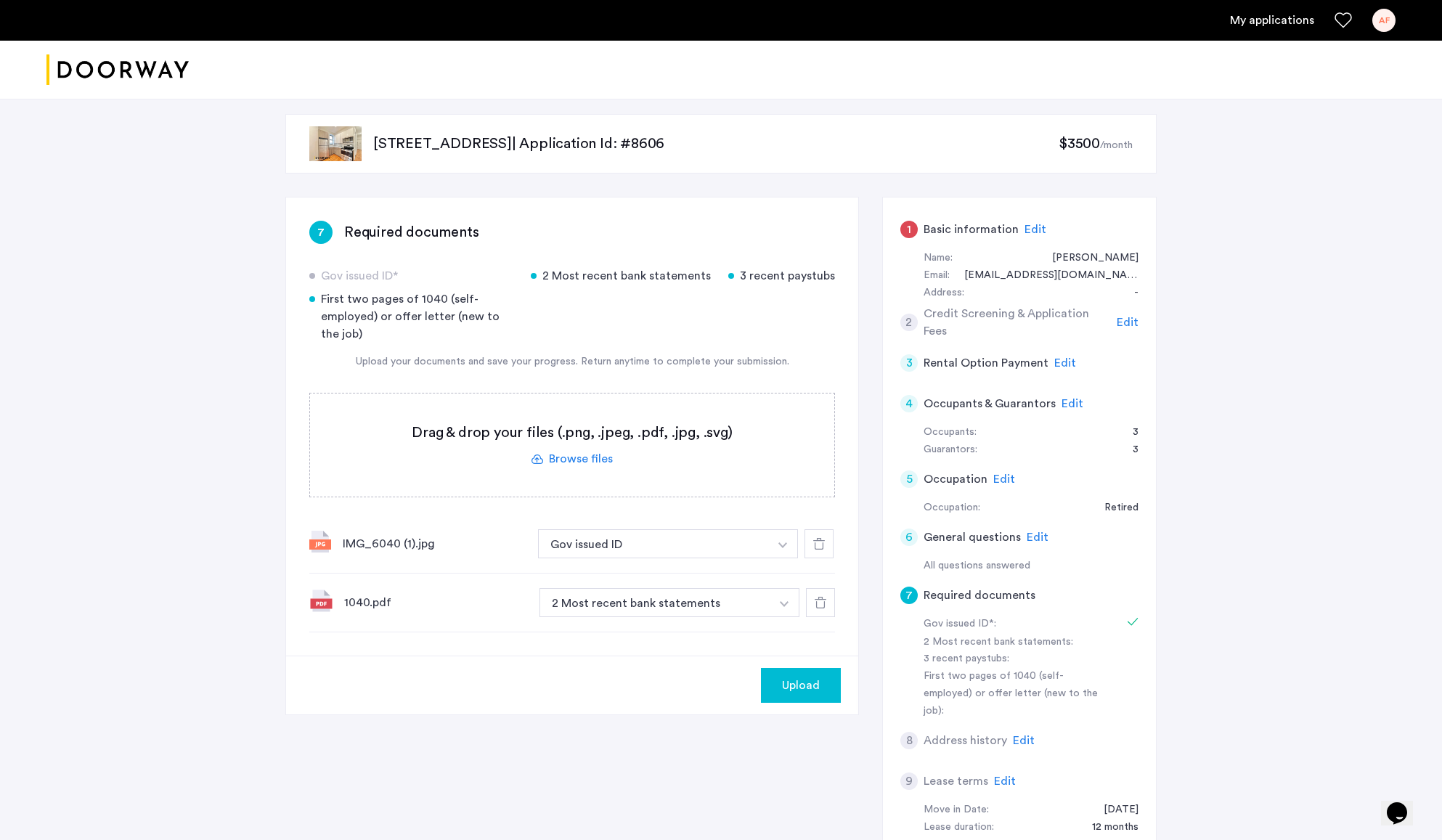
click at [785, 607] on img "button" at bounding box center [784, 605] width 9 height 6
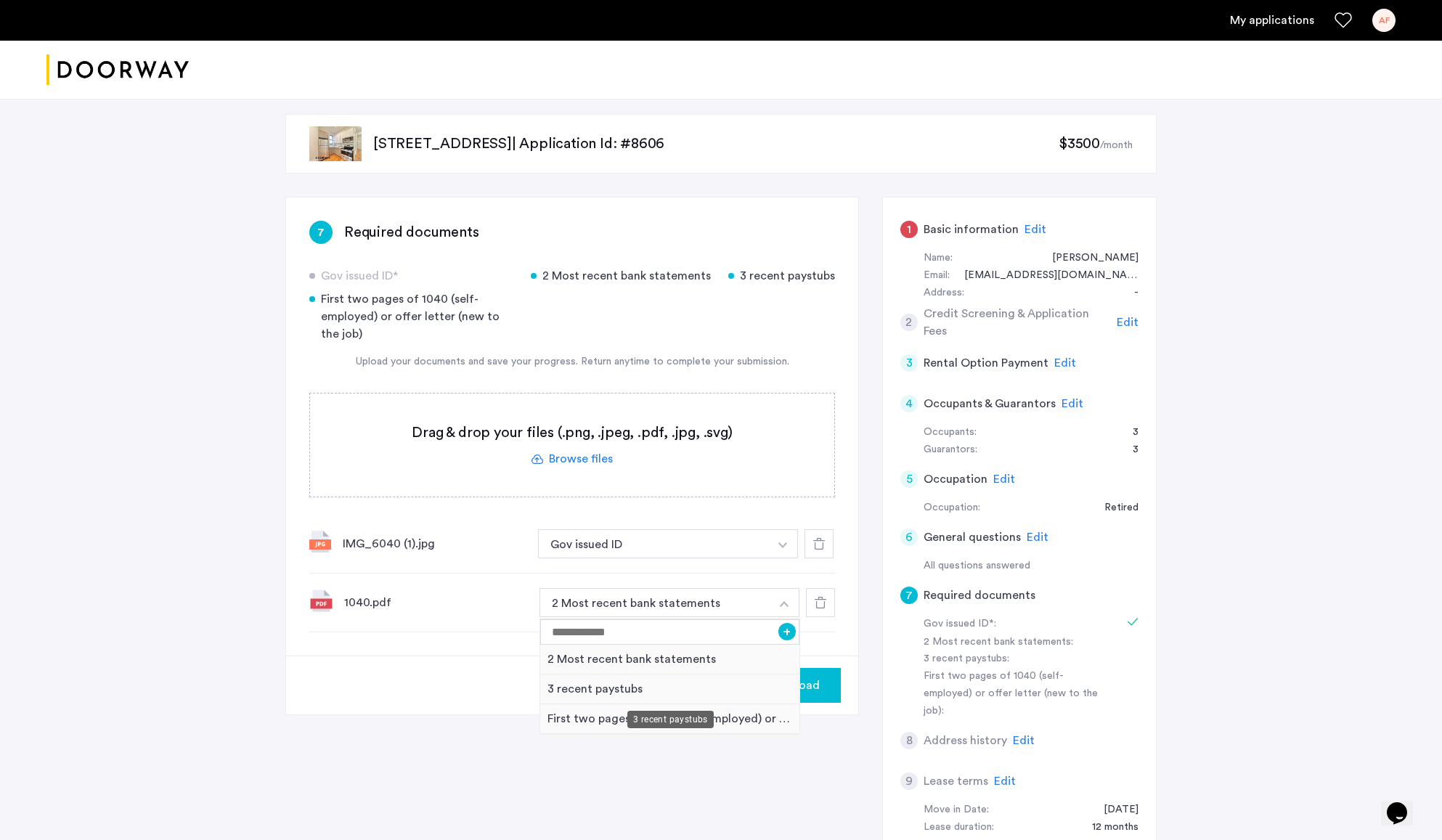
click at [643, 719] on div "3 recent paystubs" at bounding box center [671, 720] width 87 height 18
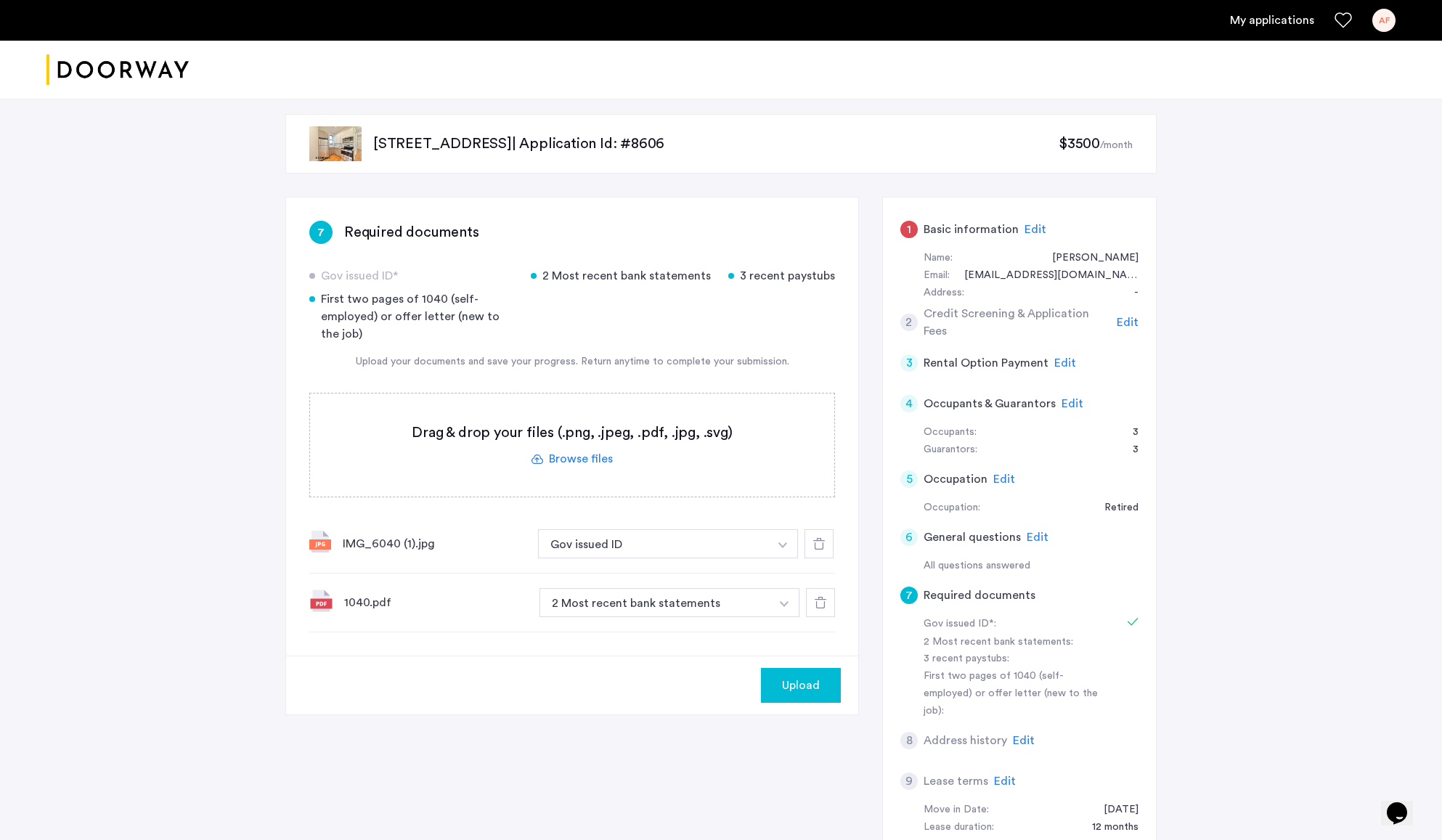
click at [787, 605] on img "button" at bounding box center [784, 605] width 9 height 6
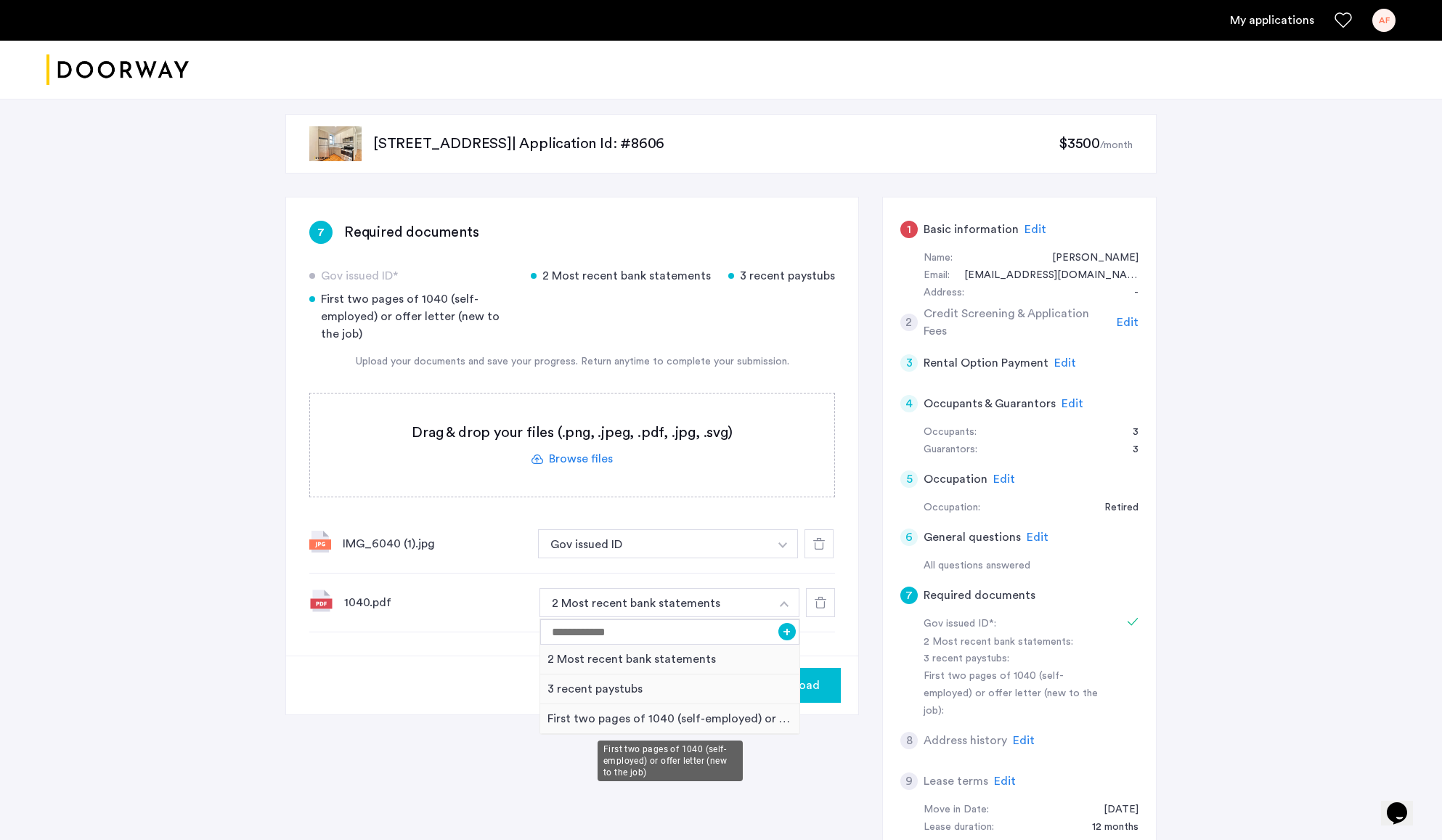
click at [580, 720] on div "First two pages of 1040 (self-employed) or offer letter (new to the job)" at bounding box center [670, 719] width 259 height 30
